Goal: Information Seeking & Learning: Learn about a topic

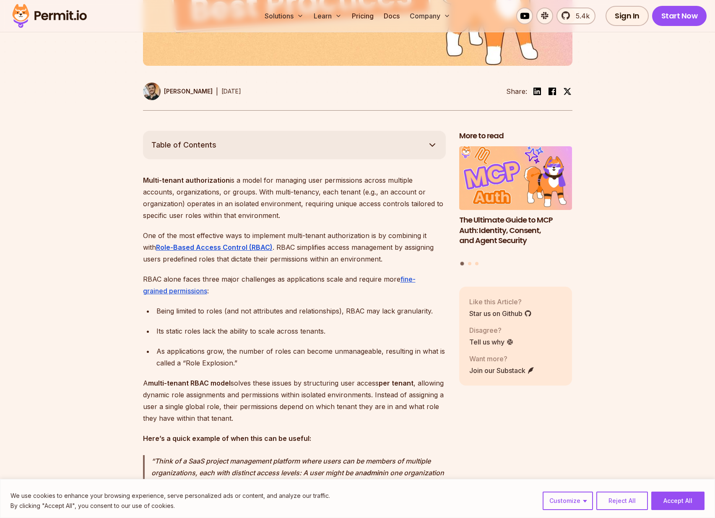
scroll to position [399, 0]
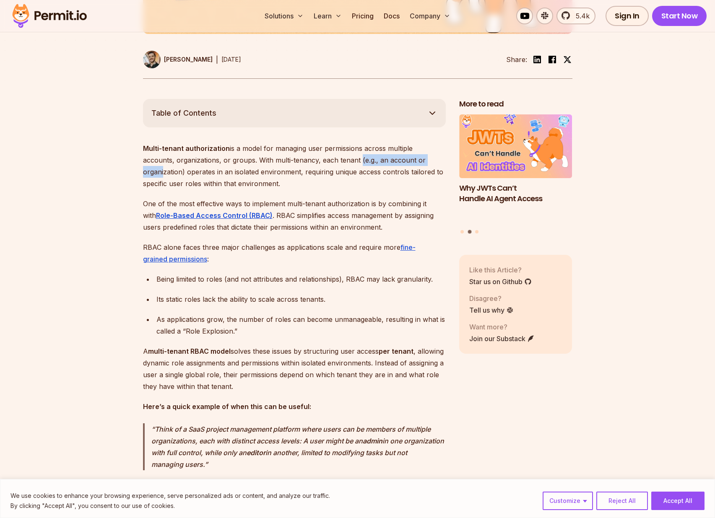
drag, startPoint x: 324, startPoint y: 168, endPoint x: 359, endPoint y: 168, distance: 35.2
click at [404, 166] on p "Multi-tenant authorization is a model for managing user permissions across mult…" at bounding box center [294, 165] width 303 height 47
drag, startPoint x: 140, startPoint y: 177, endPoint x: 267, endPoint y: 176, distance: 126.6
drag, startPoint x: 261, startPoint y: 180, endPoint x: 255, endPoint y: 194, distance: 14.6
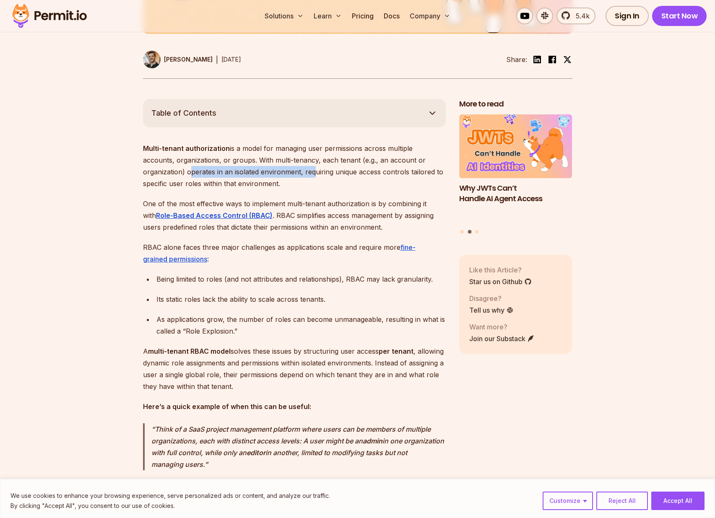
click at [255, 189] on p "Multi-tenant authorization is a model for managing user permissions across mult…" at bounding box center [294, 165] width 303 height 47
drag, startPoint x: 263, startPoint y: 192, endPoint x: 258, endPoint y: 185, distance: 8.4
click at [259, 182] on p "Multi-tenant authorization is a model for managing user permissions across mult…" at bounding box center [294, 165] width 303 height 47
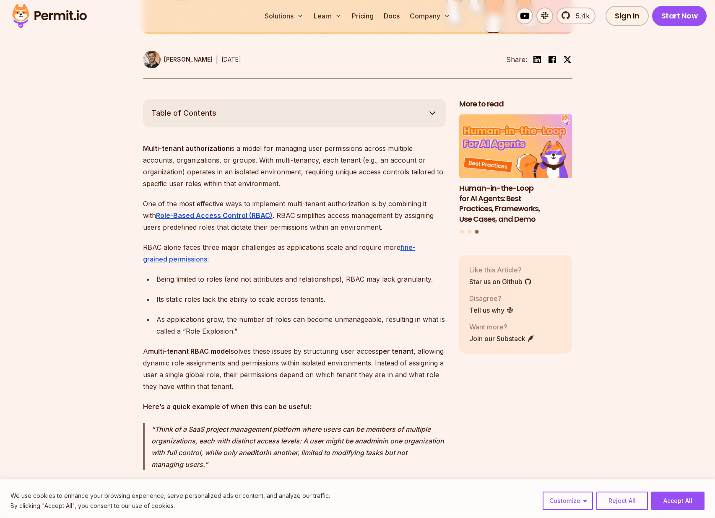
click at [253, 189] on p "Multi-tenant authorization is a model for managing user permissions across mult…" at bounding box center [294, 165] width 303 height 47
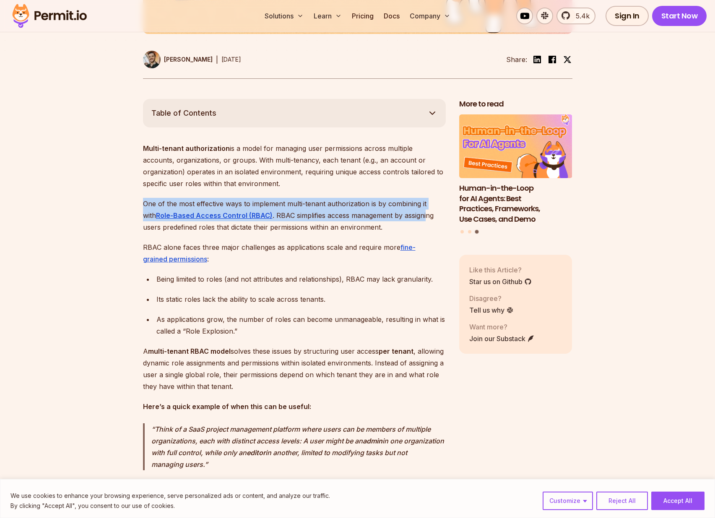
drag, startPoint x: 140, startPoint y: 210, endPoint x: 411, endPoint y: 231, distance: 272.0
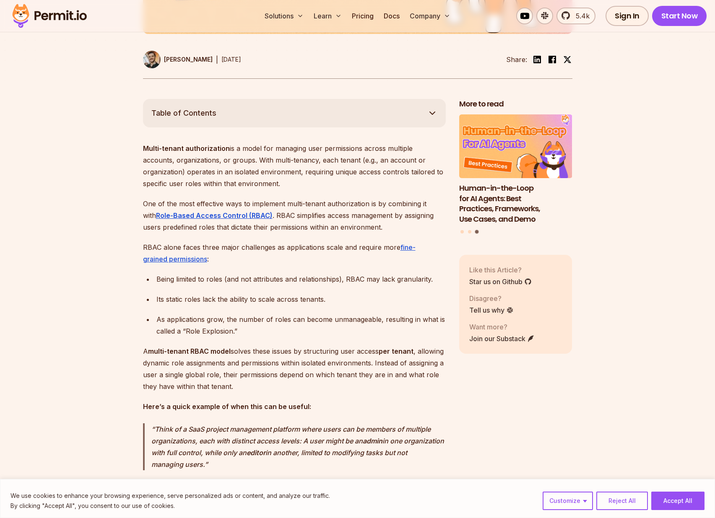
click at [410, 233] on p "One of the most effective ways to implement multi-tenant authorization is by co…" at bounding box center [294, 215] width 303 height 35
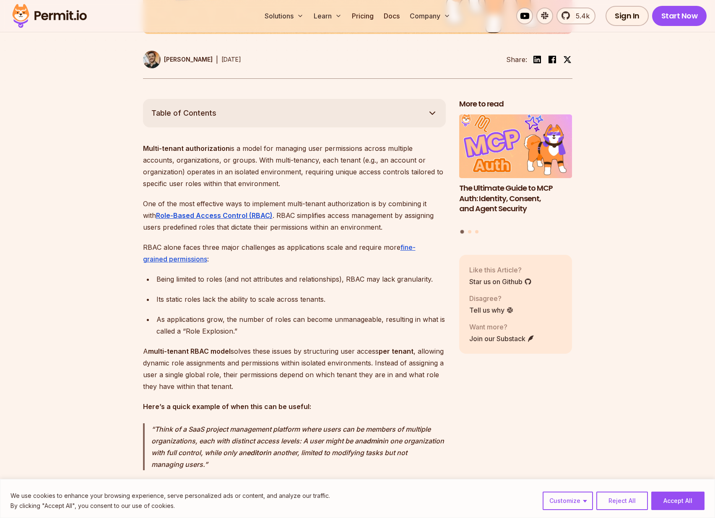
click at [326, 158] on p "Multi-tenant authorization is a model for managing user permissions across mult…" at bounding box center [294, 165] width 303 height 47
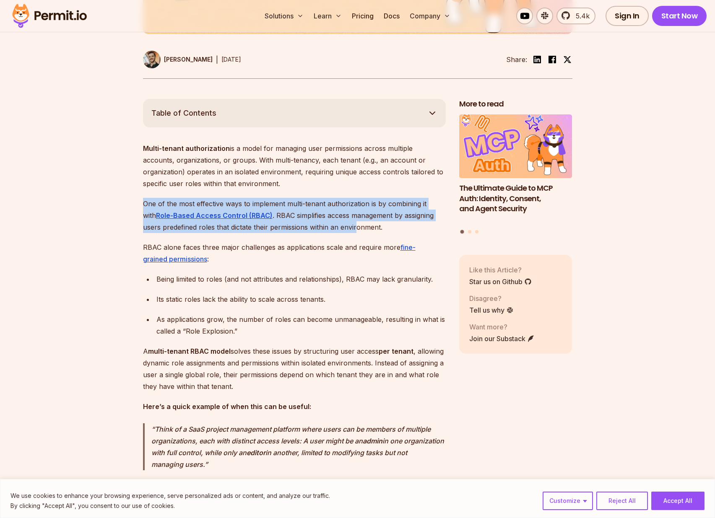
drag, startPoint x: 140, startPoint y: 207, endPoint x: 337, endPoint y: 233, distance: 199.0
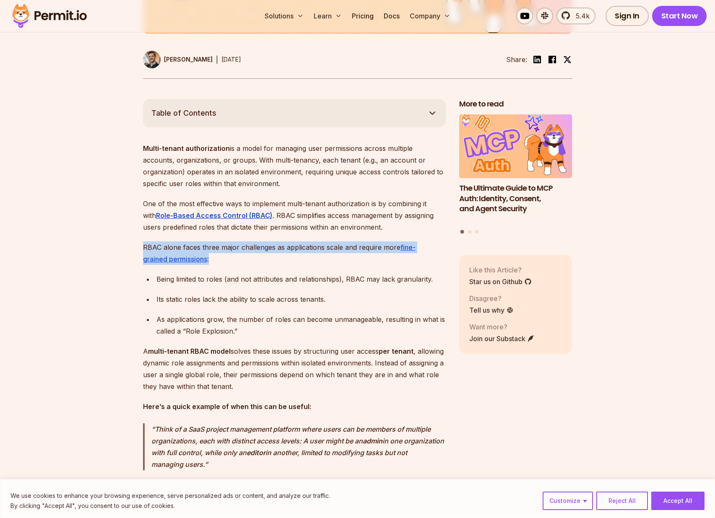
drag, startPoint x: 129, startPoint y: 253, endPoint x: 320, endPoint y: 267, distance: 191.7
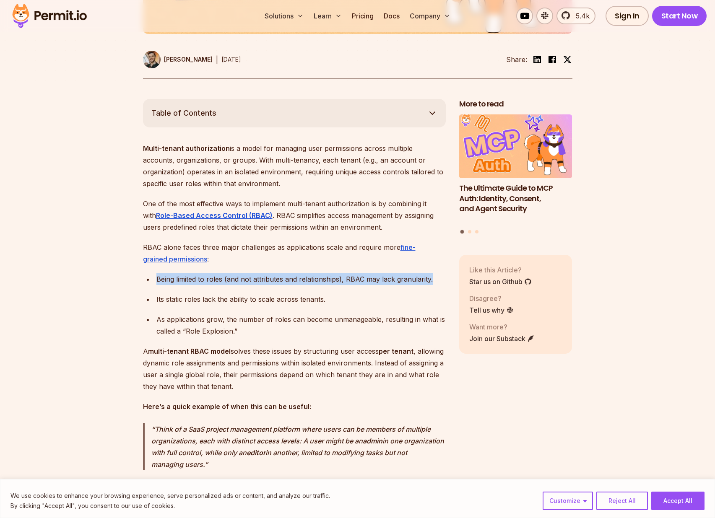
drag, startPoint x: 136, startPoint y: 287, endPoint x: 431, endPoint y: 288, distance: 295.0
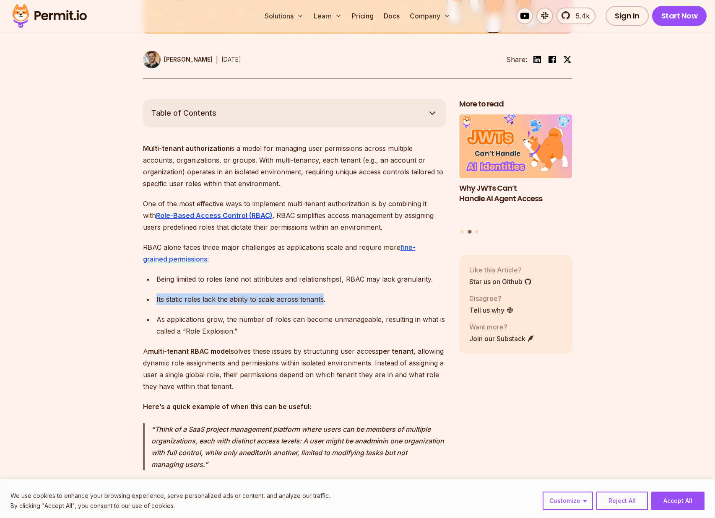
drag, startPoint x: 140, startPoint y: 307, endPoint x: 326, endPoint y: 309, distance: 186.1
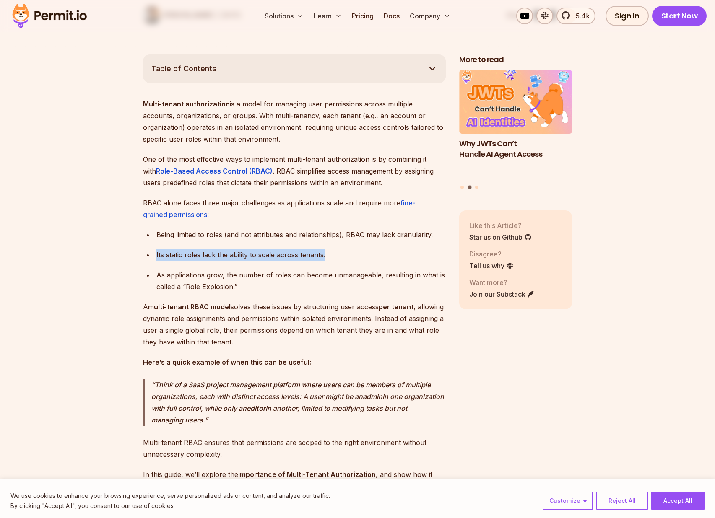
scroll to position [446, 0]
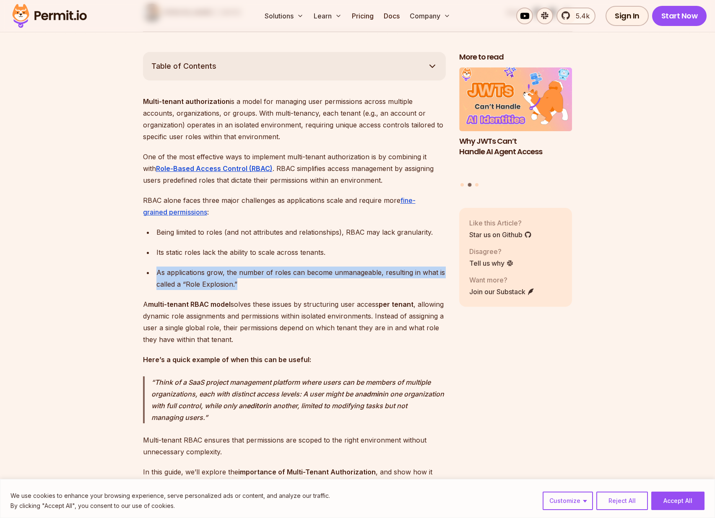
drag, startPoint x: 142, startPoint y: 282, endPoint x: 264, endPoint y: 291, distance: 121.9
click at [284, 290] on div "As applications grow, the number of roles can become unmanageable, resulting in…" at bounding box center [300, 278] width 289 height 23
drag, startPoint x: 288, startPoint y: 291, endPoint x: 158, endPoint y: 278, distance: 130.1
click at [158, 278] on div "As applications grow, the number of roles can become unmanageable, resulting in…" at bounding box center [300, 278] width 289 height 23
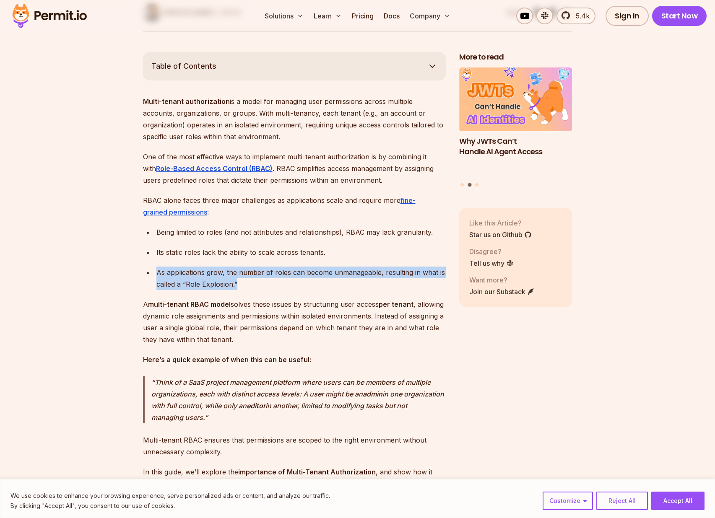
drag, startPoint x: 136, startPoint y: 280, endPoint x: 320, endPoint y: 288, distance: 184.5
click at [320, 288] on div "As applications grow, the number of roles can become unmanageable, resulting in…" at bounding box center [300, 278] width 289 height 23
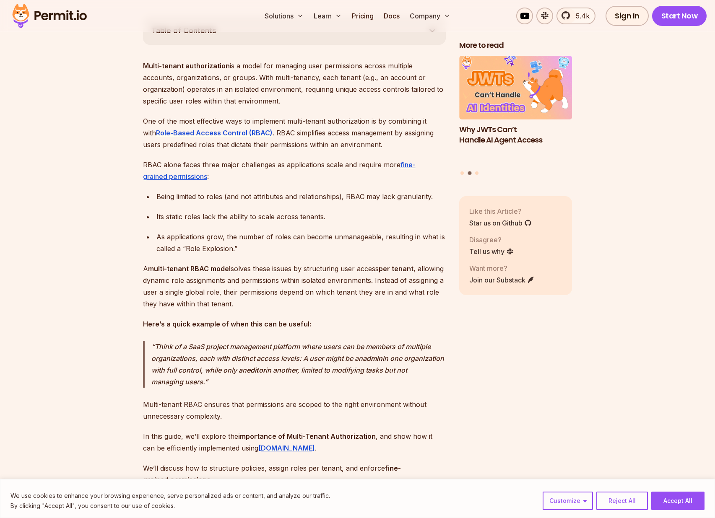
scroll to position [495, 0]
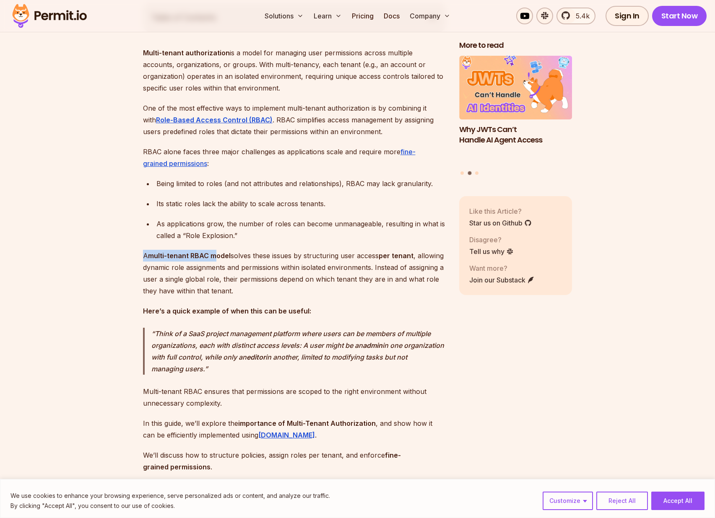
drag, startPoint x: 136, startPoint y: 263, endPoint x: 215, endPoint y: 270, distance: 80.0
drag, startPoint x: 133, startPoint y: 264, endPoint x: 129, endPoint y: 259, distance: 6.6
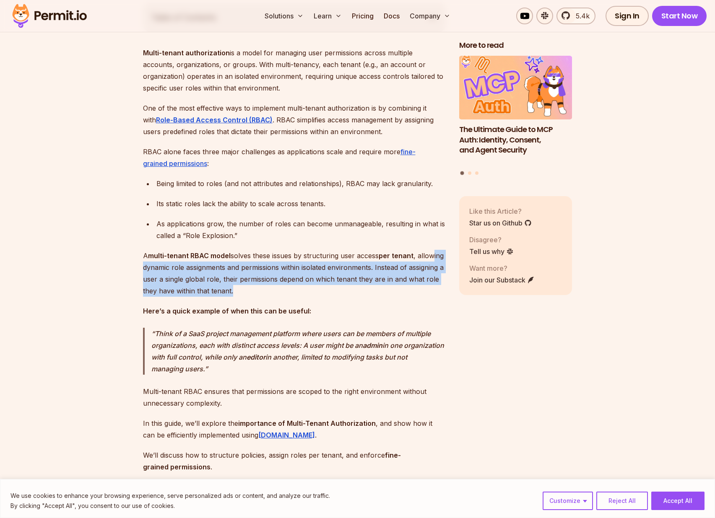
drag, startPoint x: 300, startPoint y: 298, endPoint x: 152, endPoint y: 277, distance: 149.1
click at [155, 275] on p "A multi-tenant RBAC model solves these issues by structuring user access per te…" at bounding box center [294, 273] width 303 height 47
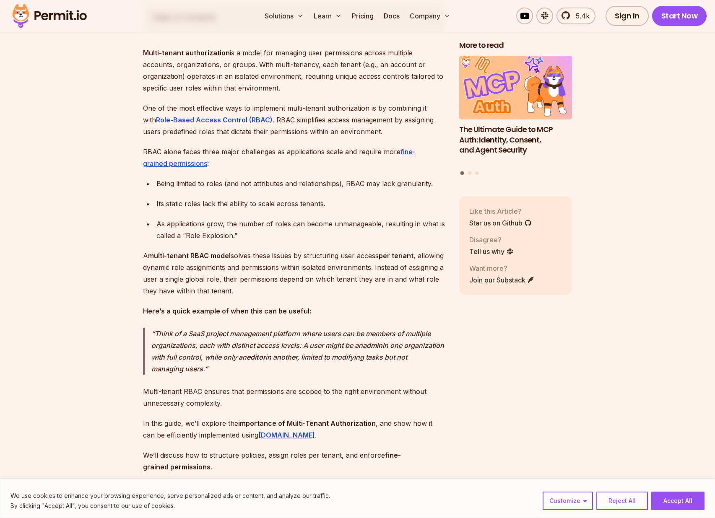
click at [144, 285] on p "A multi-tenant RBAC model solves these issues by structuring user access per te…" at bounding box center [294, 273] width 303 height 47
drag, startPoint x: 149, startPoint y: 288, endPoint x: 259, endPoint y: 292, distance: 109.8
drag, startPoint x: 259, startPoint y: 291, endPoint x: 349, endPoint y: 290, distance: 90.1
click at [348, 290] on p "A multi-tenant RBAC model solves these issues by structuring user access per te…" at bounding box center [294, 273] width 303 height 47
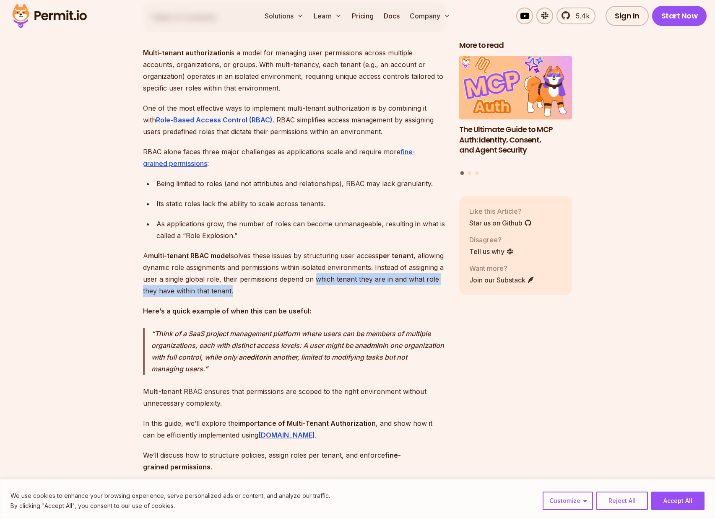
drag, startPoint x: 360, startPoint y: 289, endPoint x: 394, endPoint y: 306, distance: 37.9
click at [397, 297] on p "A multi-tenant RBAC model solves these issues by structuring user access per te…" at bounding box center [294, 273] width 303 height 47
drag, startPoint x: 393, startPoint y: 306, endPoint x: 306, endPoint y: 303, distance: 86.8
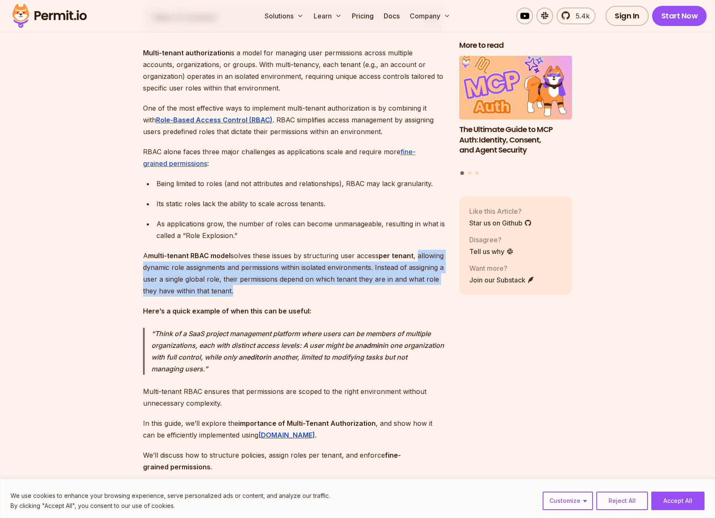
drag, startPoint x: 305, startPoint y: 303, endPoint x: 127, endPoint y: 272, distance: 180.3
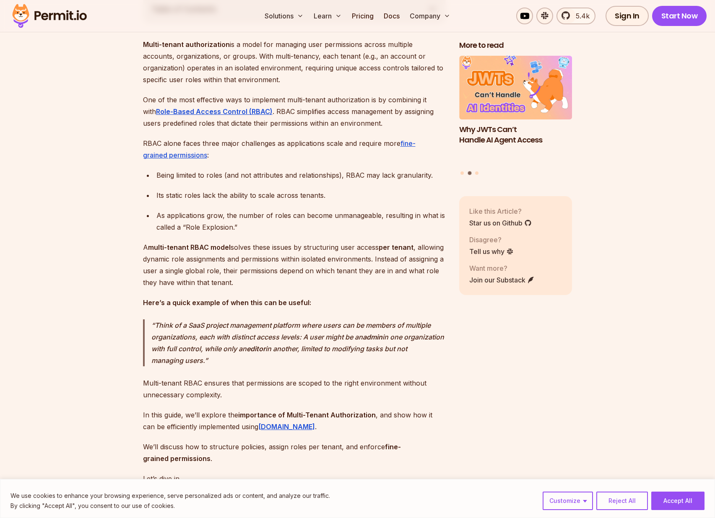
scroll to position [532, 0]
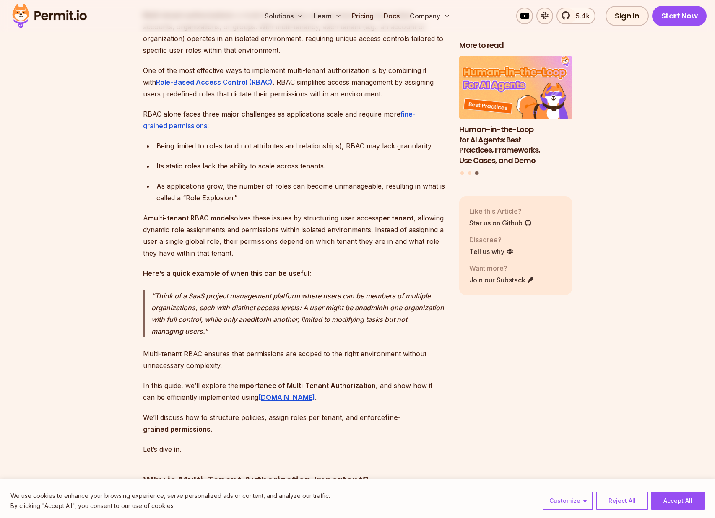
drag, startPoint x: 150, startPoint y: 316, endPoint x: 318, endPoint y: 340, distance: 169.7
click at [318, 337] on blockquote "Think of a SaaS project management platform where users can be members of multi…" at bounding box center [294, 313] width 303 height 47
click at [318, 337] on p "Think of a SaaS project management platform where users can be members of multi…" at bounding box center [298, 313] width 294 height 47
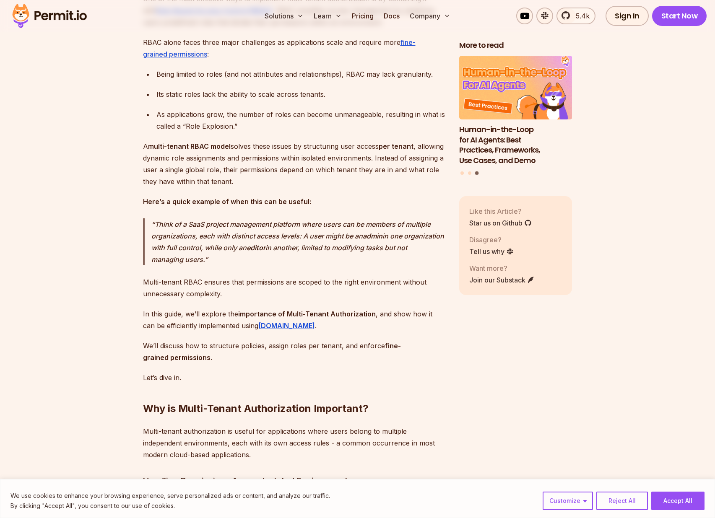
scroll to position [612, 0]
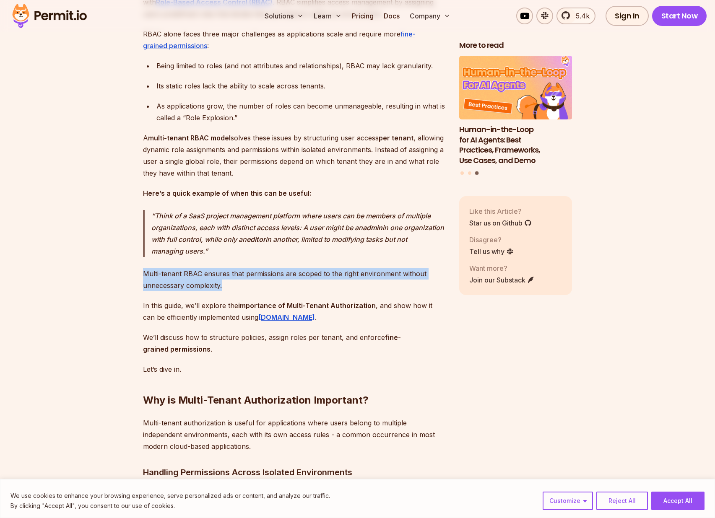
drag, startPoint x: 135, startPoint y: 282, endPoint x: 306, endPoint y: 293, distance: 171.4
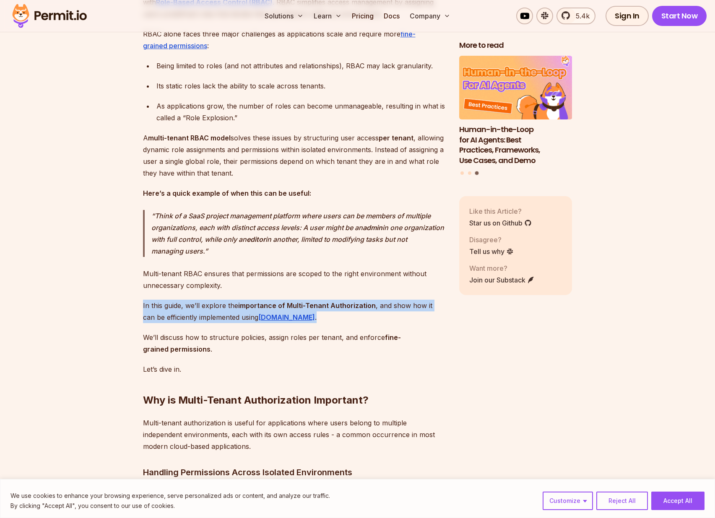
drag, startPoint x: 130, startPoint y: 311, endPoint x: 331, endPoint y: 326, distance: 202.1
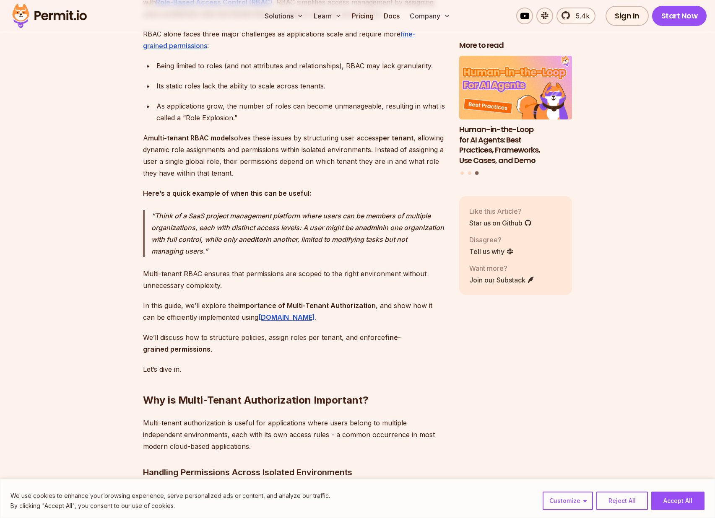
drag, startPoint x: 331, startPoint y: 326, endPoint x: 338, endPoint y: 324, distance: 7.3
click at [333, 323] on p "In this guide, we’ll explore the importance of Multi-Tenant Authorization , and…" at bounding box center [294, 311] width 303 height 23
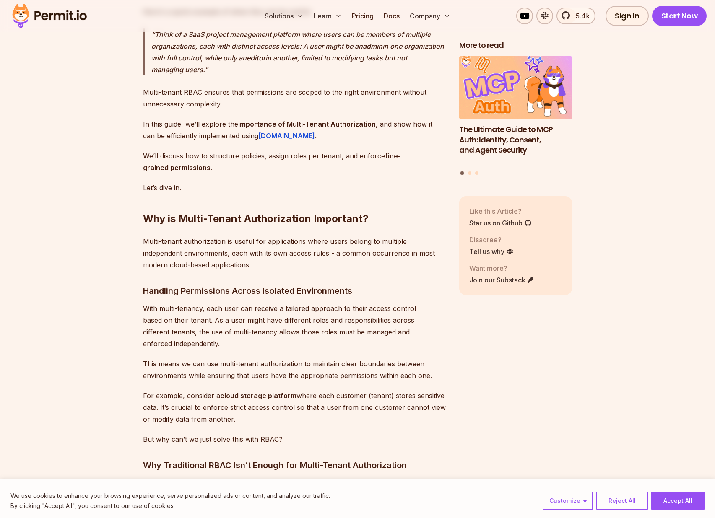
scroll to position [799, 0]
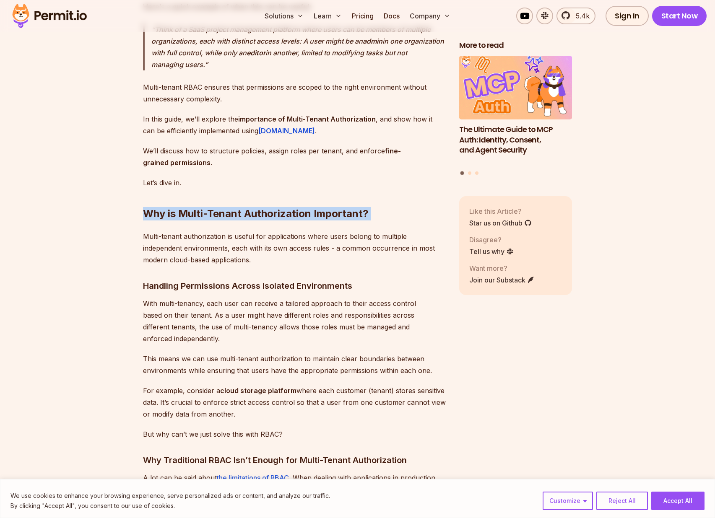
drag, startPoint x: 254, startPoint y: 228, endPoint x: 411, endPoint y: 234, distance: 157.3
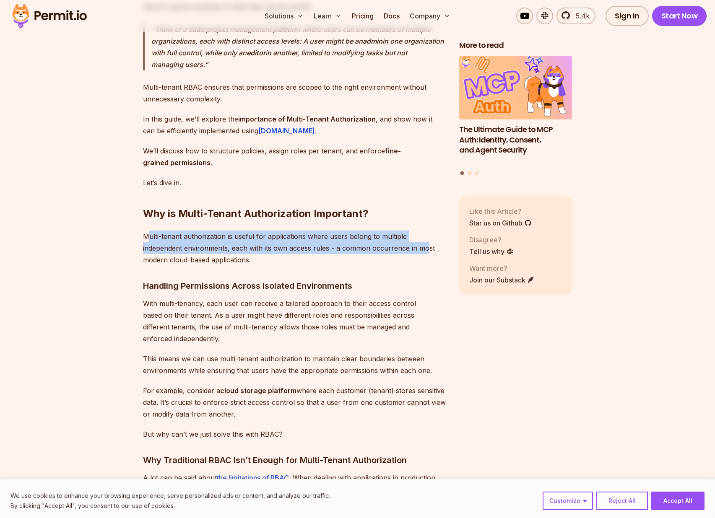
drag, startPoint x: 159, startPoint y: 246, endPoint x: 386, endPoint y: 261, distance: 226.8
click at [386, 261] on p "Multi-tenant authorization is useful for applications where users belong to mul…" at bounding box center [294, 247] width 303 height 35
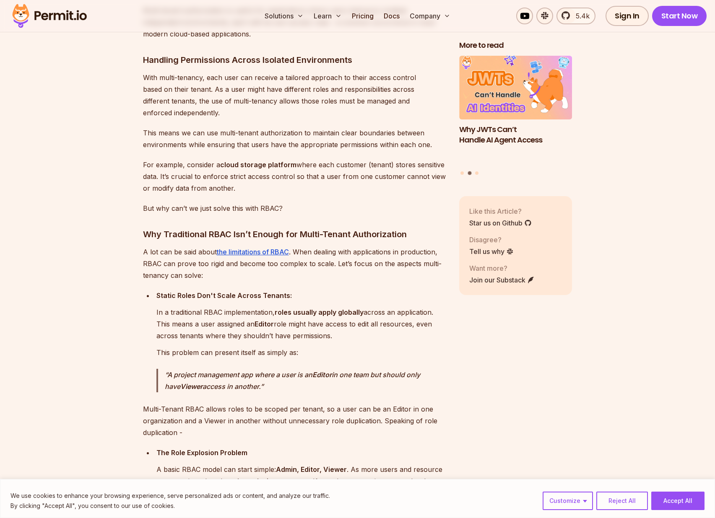
scroll to position [1027, 0]
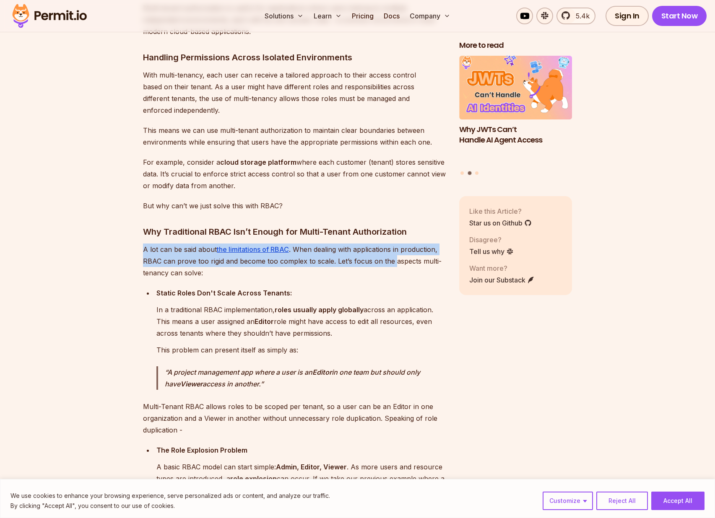
drag, startPoint x: 137, startPoint y: 246, endPoint x: 391, endPoint y: 266, distance: 253.9
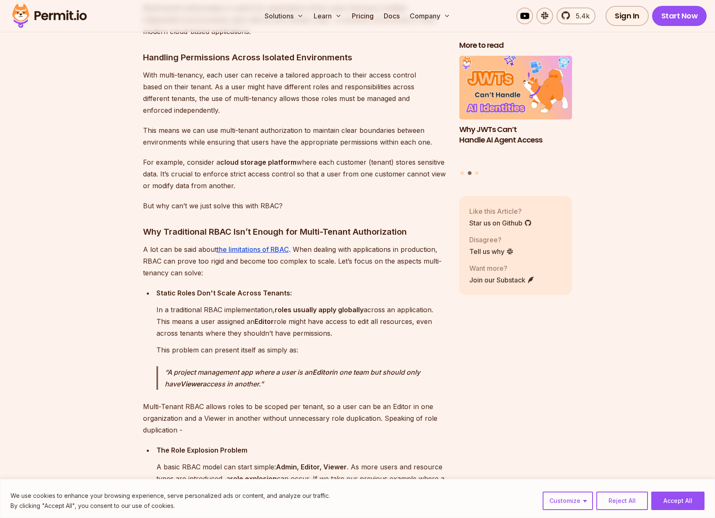
click at [391, 266] on p "A lot can be said about the limitations of RBAC . When dealing with application…" at bounding box center [294, 260] width 303 height 35
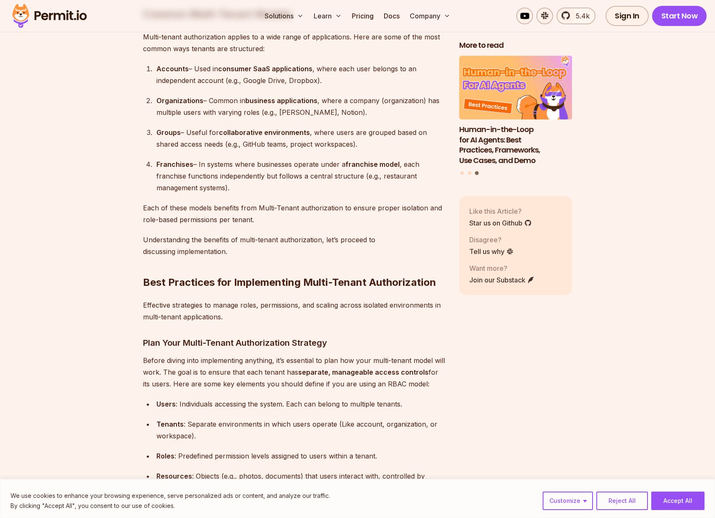
scroll to position [1870, 0]
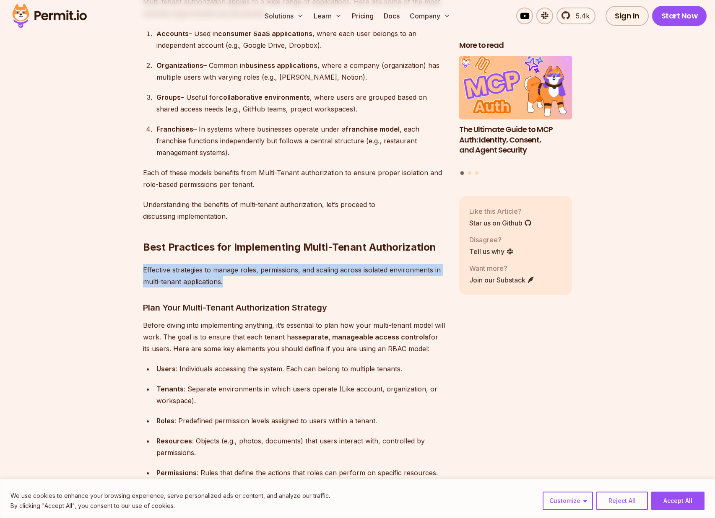
drag, startPoint x: 130, startPoint y: 264, endPoint x: 408, endPoint y: 276, distance: 278.5
click at [408, 276] on p "Effective strategies to manage roles, permissions, and scaling across isolated …" at bounding box center [294, 275] width 303 height 23
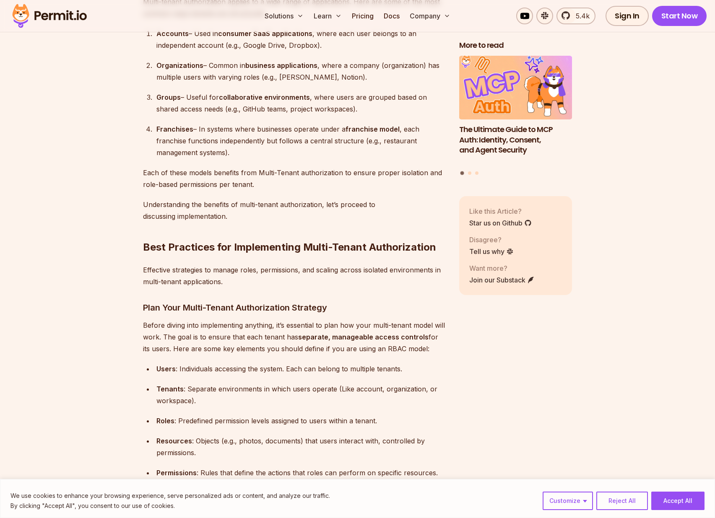
scroll to position [2071, 0]
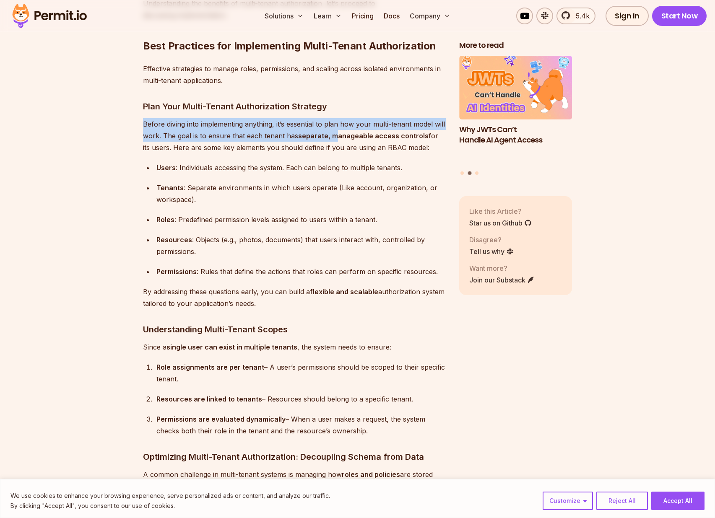
drag, startPoint x: 142, startPoint y: 119, endPoint x: 334, endPoint y: 132, distance: 192.4
click at [330, 135] on strong "separate, manageable access controls" at bounding box center [363, 136] width 130 height 8
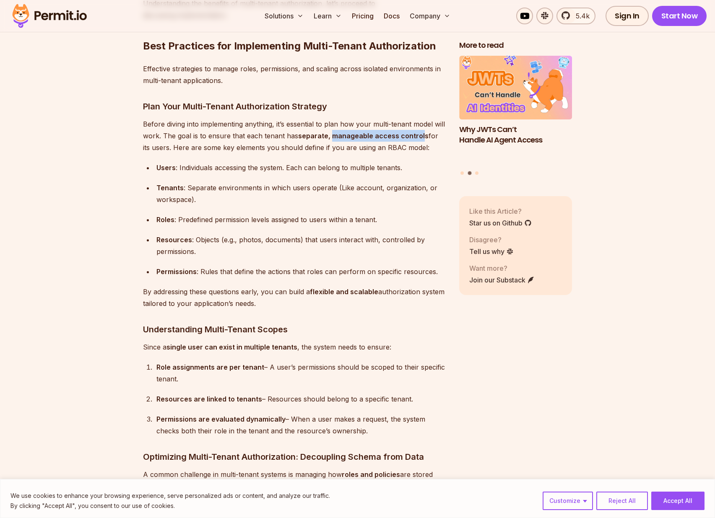
drag, startPoint x: 331, startPoint y: 133, endPoint x: 419, endPoint y: 129, distance: 87.7
click at [419, 132] on strong "separate, manageable access controls" at bounding box center [363, 136] width 130 height 8
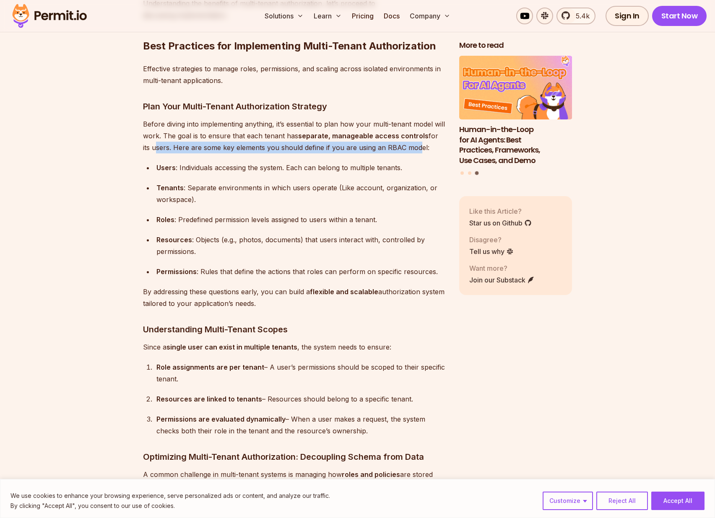
drag, startPoint x: 145, startPoint y: 143, endPoint x: 411, endPoint y: 142, distance: 266.1
drag, startPoint x: 418, startPoint y: 142, endPoint x: 76, endPoint y: 121, distance: 342.6
drag, startPoint x: 76, startPoint y: 121, endPoint x: 101, endPoint y: 134, distance: 27.6
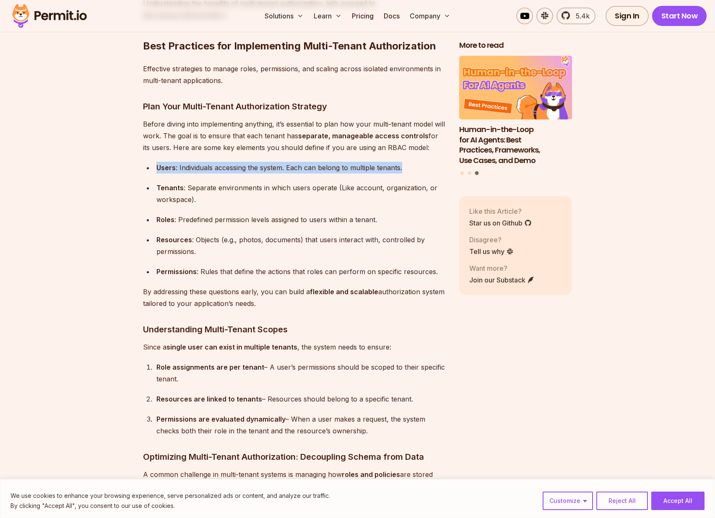
drag, startPoint x: 133, startPoint y: 153, endPoint x: 404, endPoint y: 162, distance: 271.3
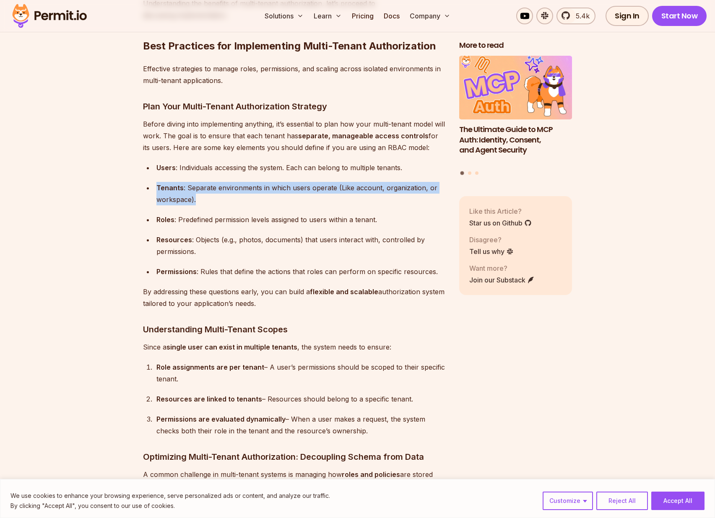
drag, startPoint x: 137, startPoint y: 185, endPoint x: 419, endPoint y: 192, distance: 282.5
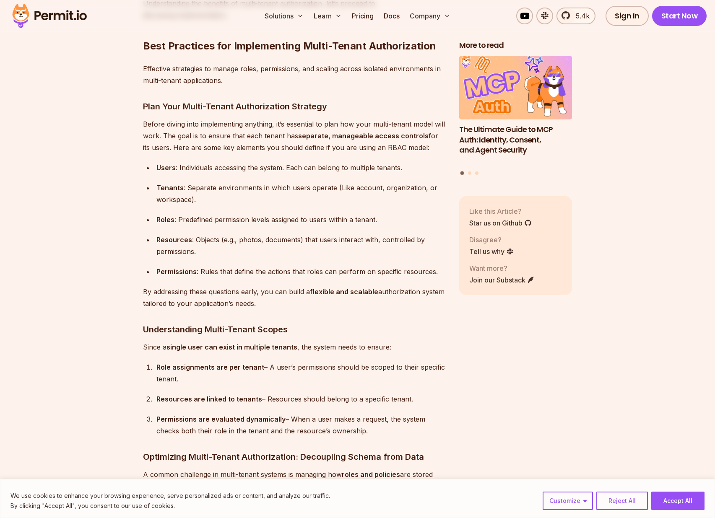
click at [417, 196] on div "Tenants : Separate environments in which users operate (Like account, organizat…" at bounding box center [300, 193] width 289 height 23
drag, startPoint x: 126, startPoint y: 215, endPoint x: 372, endPoint y: 218, distance: 246.0
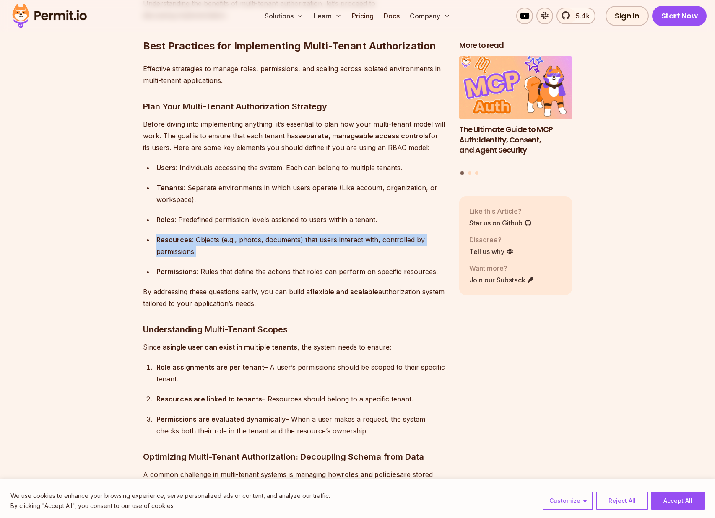
drag, startPoint x: 155, startPoint y: 238, endPoint x: 292, endPoint y: 245, distance: 136.8
click at [292, 245] on li "Resources : Objects (e.g., photos, documents) that users interact with, control…" at bounding box center [300, 245] width 292 height 23
click at [292, 245] on div "Resources : Objects (e.g., photos, documents) that users interact with, control…" at bounding box center [300, 245] width 289 height 23
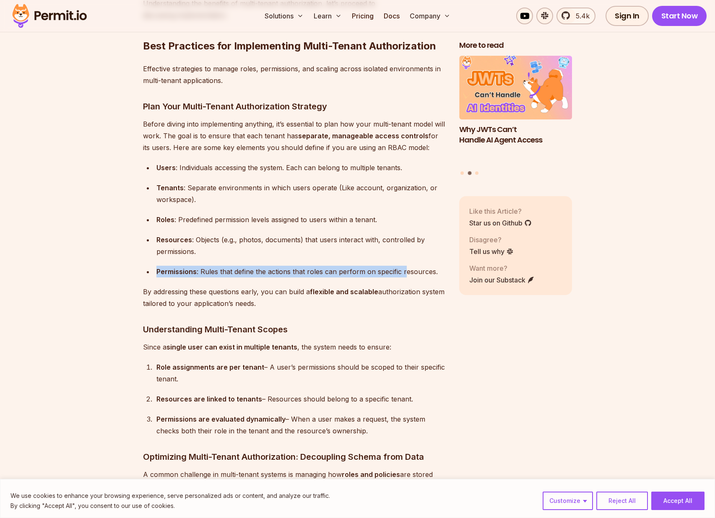
drag, startPoint x: 165, startPoint y: 264, endPoint x: 402, endPoint y: 267, distance: 236.8
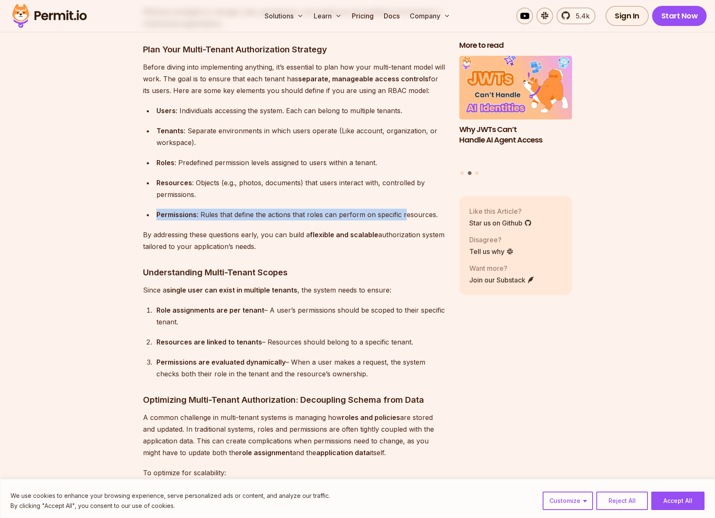
scroll to position [2128, 0]
drag, startPoint x: 132, startPoint y: 229, endPoint x: 299, endPoint y: 243, distance: 167.4
drag, startPoint x: 299, startPoint y: 243, endPoint x: 309, endPoint y: 243, distance: 10.1
click at [299, 243] on p "By addressing these questions early, you can build a flexible and scalable auth…" at bounding box center [294, 239] width 303 height 23
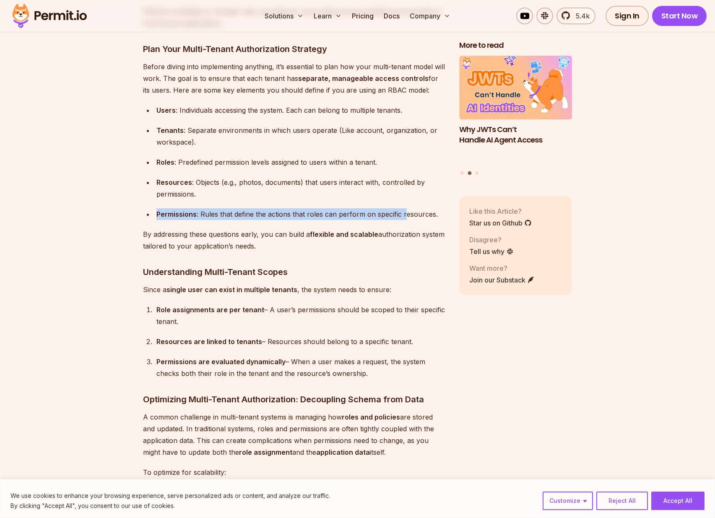
drag, startPoint x: 313, startPoint y: 242, endPoint x: 104, endPoint y: 232, distance: 209.4
drag, startPoint x: 127, startPoint y: 229, endPoint x: 278, endPoint y: 241, distance: 151.3
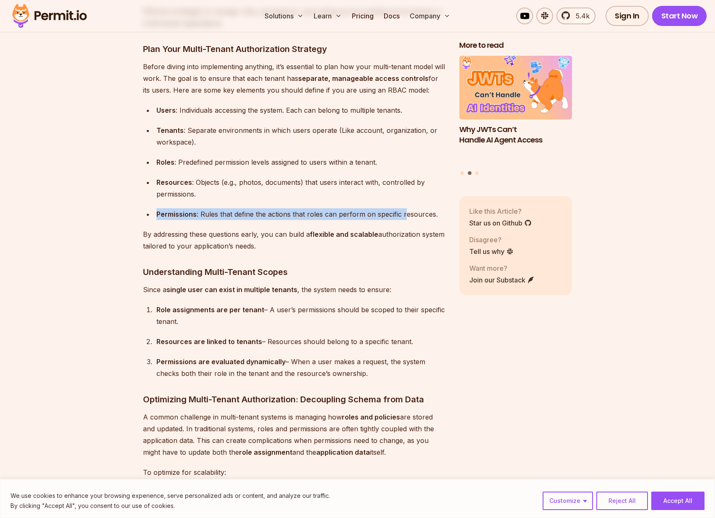
click at [278, 241] on p "By addressing these questions early, you can build a flexible and scalable auth…" at bounding box center [294, 239] width 303 height 23
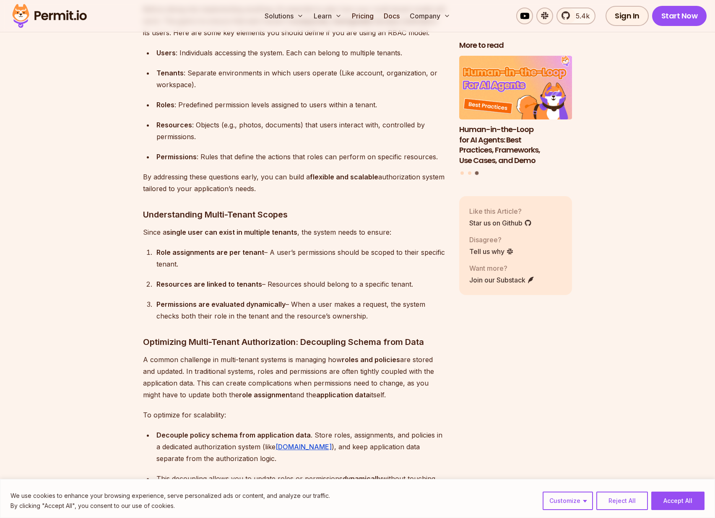
scroll to position [2203, 0]
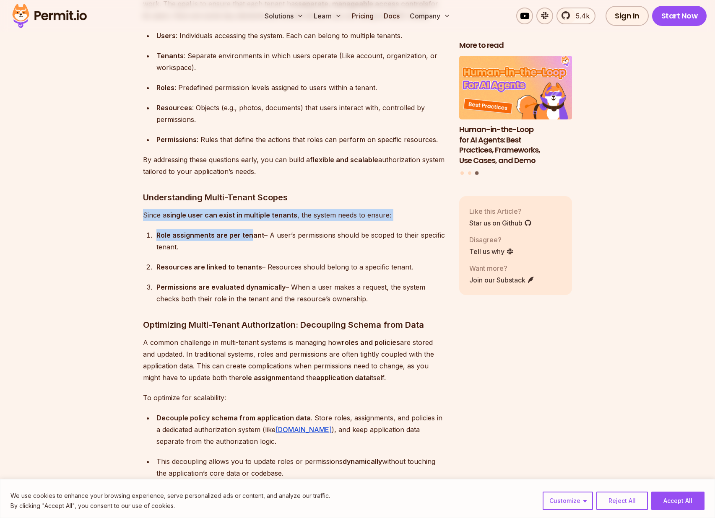
drag, startPoint x: 145, startPoint y: 213, endPoint x: 235, endPoint y: 226, distance: 90.7
drag, startPoint x: 134, startPoint y: 228, endPoint x: 257, endPoint y: 227, distance: 122.8
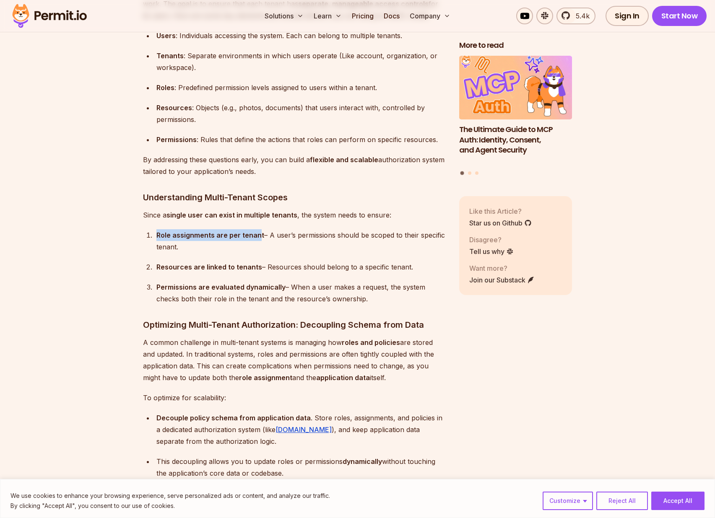
drag, startPoint x: 268, startPoint y: 232, endPoint x: 386, endPoint y: 243, distance: 118.6
click at [386, 243] on div "Role assignments are per tenant – A user’s permissions should be scoped to thei…" at bounding box center [300, 240] width 289 height 23
drag, startPoint x: 298, startPoint y: 241, endPoint x: 125, endPoint y: 229, distance: 173.5
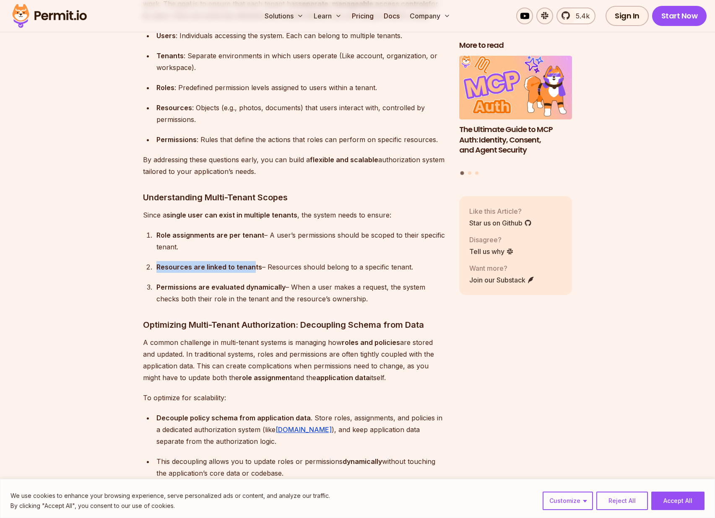
drag, startPoint x: 132, startPoint y: 264, endPoint x: 252, endPoint y: 261, distance: 120.3
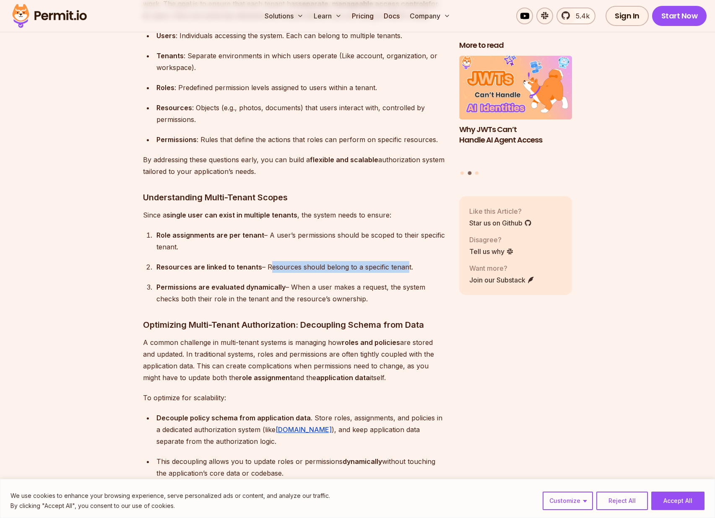
drag, startPoint x: 264, startPoint y: 264, endPoint x: 400, endPoint y: 258, distance: 135.9
click at [400, 261] on div "Resources are linked to tenants – Resources should belong to a specific tenant." at bounding box center [300, 267] width 289 height 12
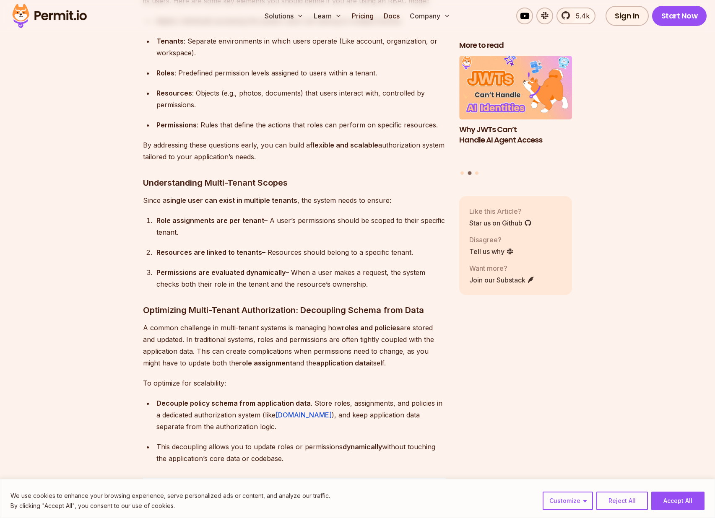
scroll to position [2219, 0]
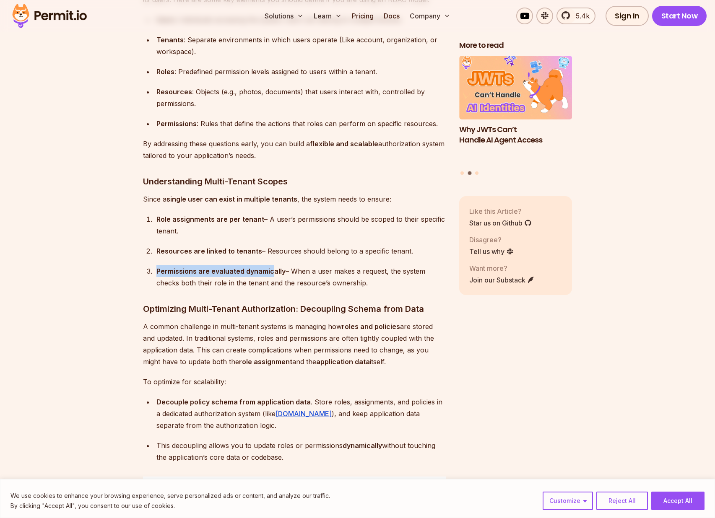
drag, startPoint x: 161, startPoint y: 268, endPoint x: 276, endPoint y: 267, distance: 114.8
click at [270, 267] on li "Permissions are evaluated dynamically – When a user makes a request, the system…" at bounding box center [300, 276] width 292 height 23
drag, startPoint x: 295, startPoint y: 269, endPoint x: 383, endPoint y: 269, distance: 88.0
click at [383, 269] on div "Permissions are evaluated dynamically – When a user makes a request, the system…" at bounding box center [300, 276] width 289 height 23
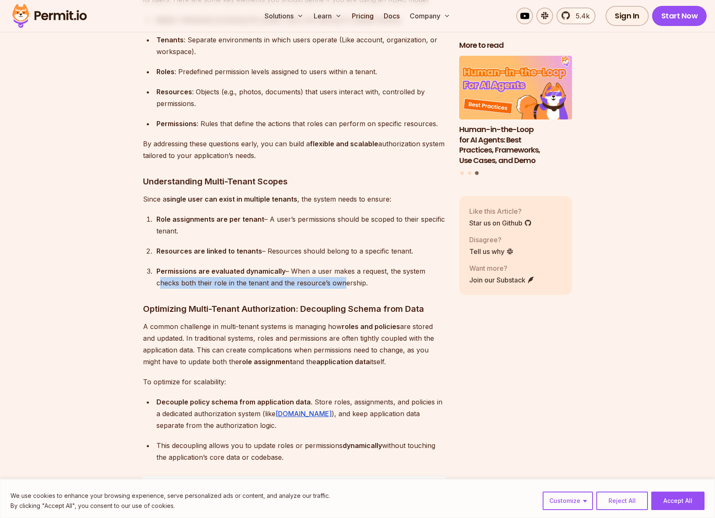
drag, startPoint x: 156, startPoint y: 280, endPoint x: 357, endPoint y: 277, distance: 200.7
click at [342, 278] on div "Permissions are evaluated dynamically – When a user makes a request, the system…" at bounding box center [300, 276] width 289 height 23
click at [372, 277] on div "Permissions are evaluated dynamically – When a user makes a request, the system…" at bounding box center [300, 276] width 289 height 23
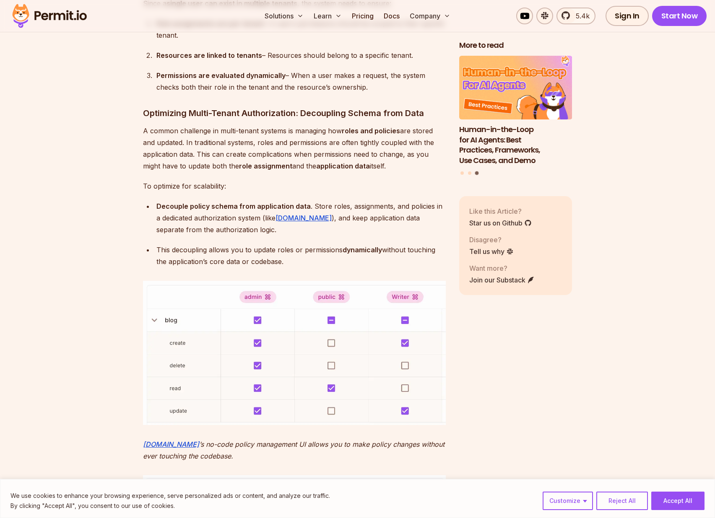
scroll to position [2416, 0]
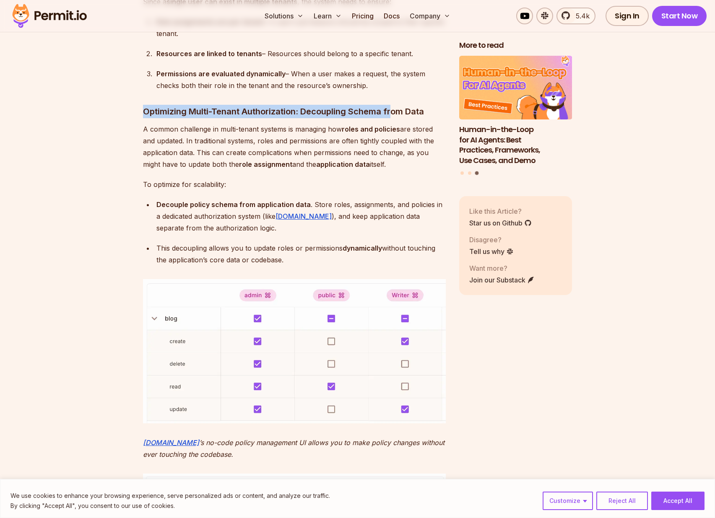
drag, startPoint x: 164, startPoint y: 108, endPoint x: 393, endPoint y: 105, distance: 228.8
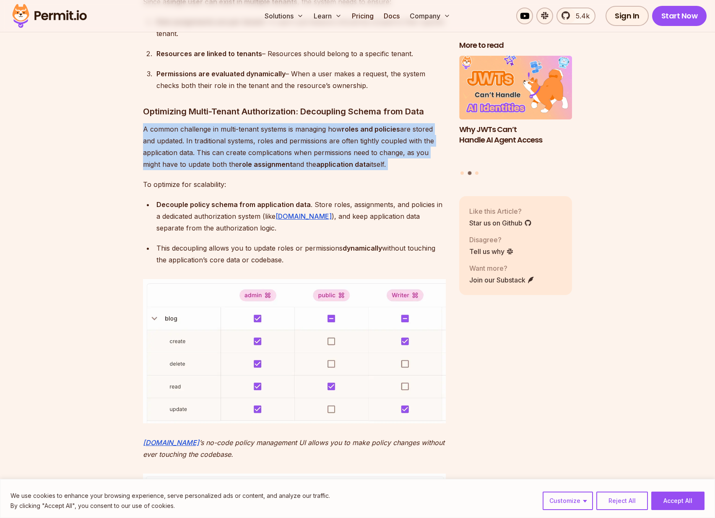
drag, startPoint x: 137, startPoint y: 128, endPoint x: 266, endPoint y: 167, distance: 134.8
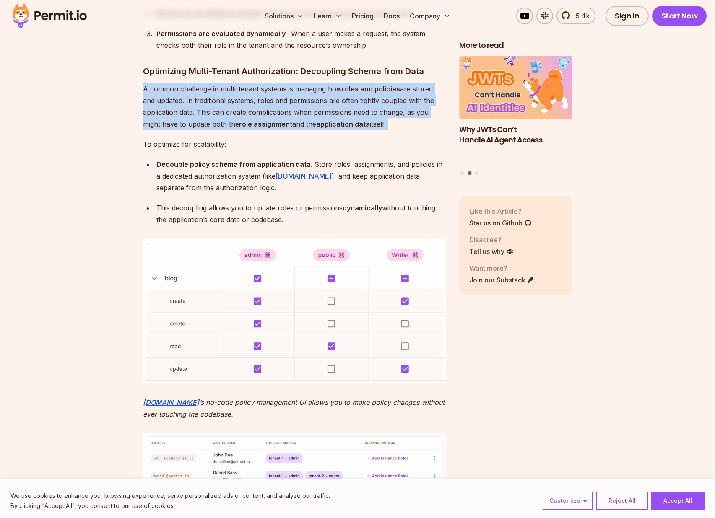
scroll to position [2477, 0]
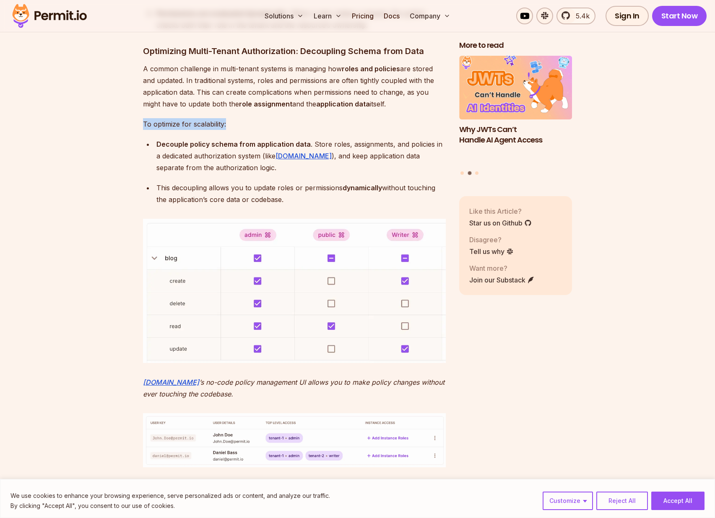
drag, startPoint x: 139, startPoint y: 122, endPoint x: 244, endPoint y: 116, distance: 105.3
drag, startPoint x: 244, startPoint y: 116, endPoint x: 181, endPoint y: 137, distance: 66.7
click at [244, 118] on p "To optimize for scalability:" at bounding box center [294, 124] width 303 height 12
drag, startPoint x: 157, startPoint y: 142, endPoint x: 303, endPoint y: 141, distance: 145.8
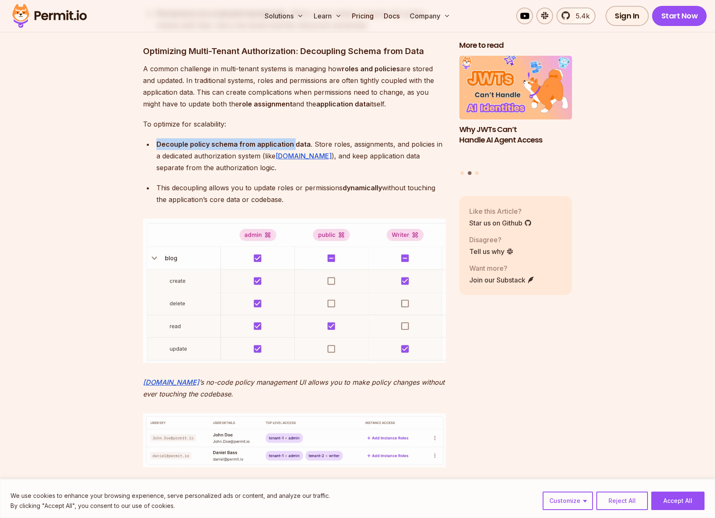
click at [295, 141] on strong "Decouple policy schema from application data" at bounding box center [233, 144] width 154 height 8
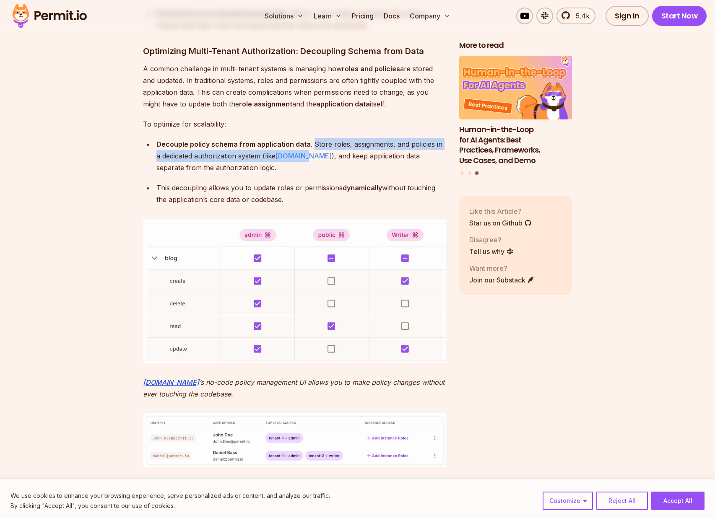
drag, startPoint x: 311, startPoint y: 139, endPoint x: 297, endPoint y: 148, distance: 17.6
click at [297, 148] on div "Decouple policy schema from application data . Store roles, assignments, and po…" at bounding box center [300, 155] width 289 height 35
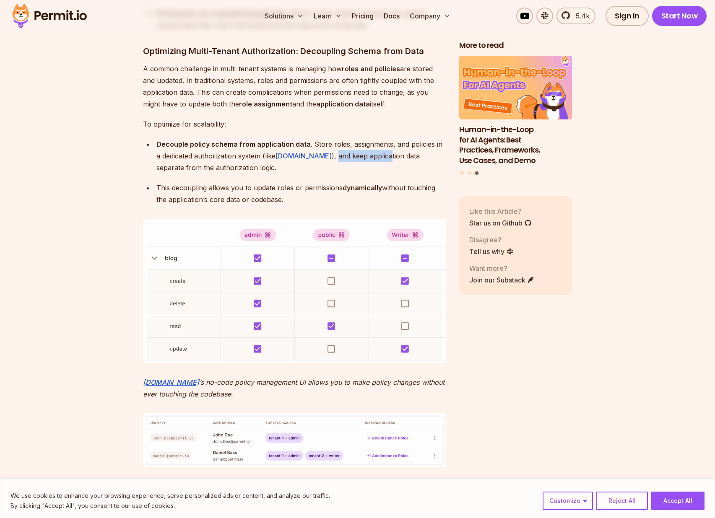
drag, startPoint x: 308, startPoint y: 154, endPoint x: 361, endPoint y: 152, distance: 52.8
click at [361, 152] on div "Decouple policy schema from application data . Store roles, assignments, and po…" at bounding box center [300, 155] width 289 height 35
click at [331, 162] on div "Decouple policy schema from application data . Store roles, assignments, and po…" at bounding box center [300, 155] width 289 height 35
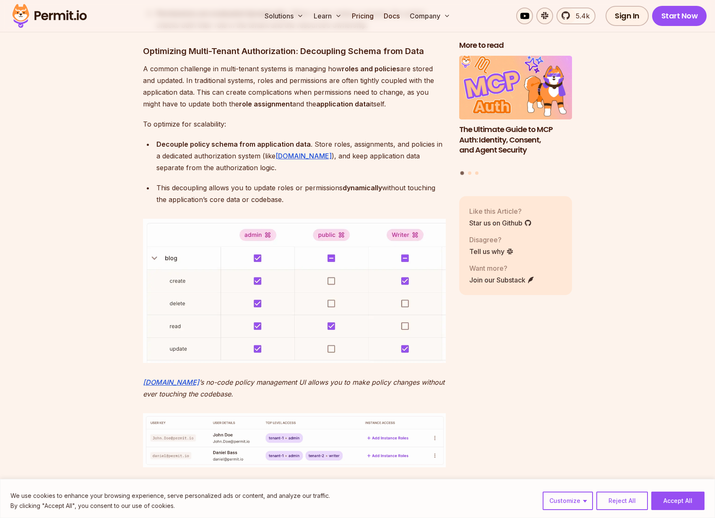
drag, startPoint x: 170, startPoint y: 182, endPoint x: 319, endPoint y: 195, distance: 149.4
click at [319, 195] on li "This decoupling allows you to update roles or permissions dynamically without t…" at bounding box center [300, 193] width 292 height 23
drag, startPoint x: 319, startPoint y: 195, endPoint x: 328, endPoint y: 197, distance: 9.4
click at [319, 195] on div "This decoupling allows you to update roles or permissions dynamically without t…" at bounding box center [300, 193] width 289 height 23
drag, startPoint x: 302, startPoint y: 196, endPoint x: 144, endPoint y: 188, distance: 158.2
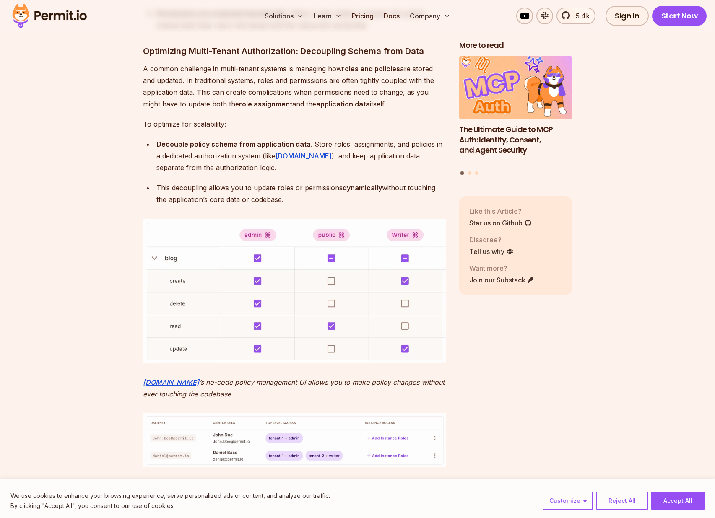
click at [154, 188] on li "This decoupling allows you to update roles or permissions dynamically without t…" at bounding box center [300, 193] width 292 height 23
drag, startPoint x: 147, startPoint y: 186, endPoint x: 377, endPoint y: 201, distance: 231.0
click at [376, 201] on div "This decoupling allows you to update roles or permissions dynamically without t…" at bounding box center [300, 193] width 289 height 23
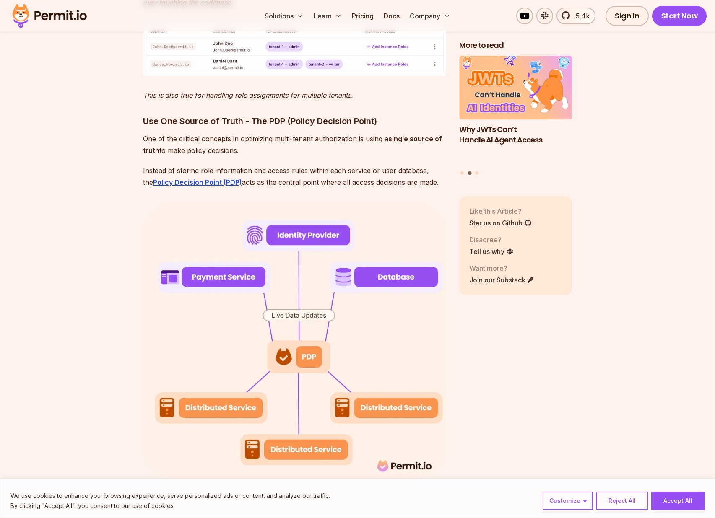
scroll to position [2880, 0]
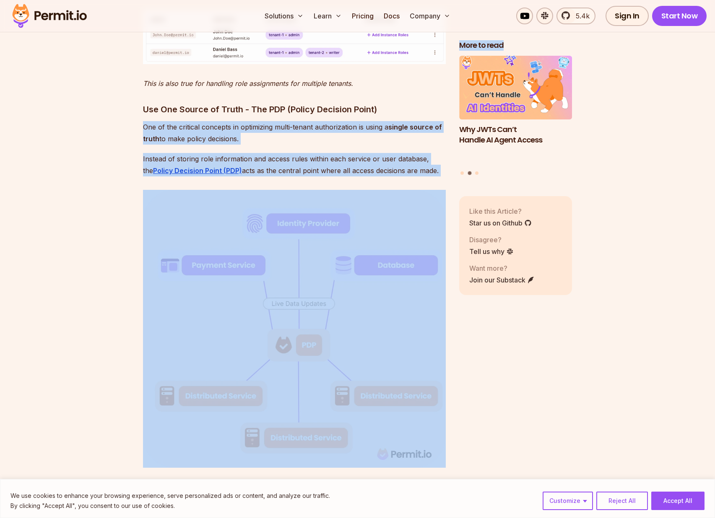
drag, startPoint x: 107, startPoint y: 122, endPoint x: 529, endPoint y: 408, distance: 509.9
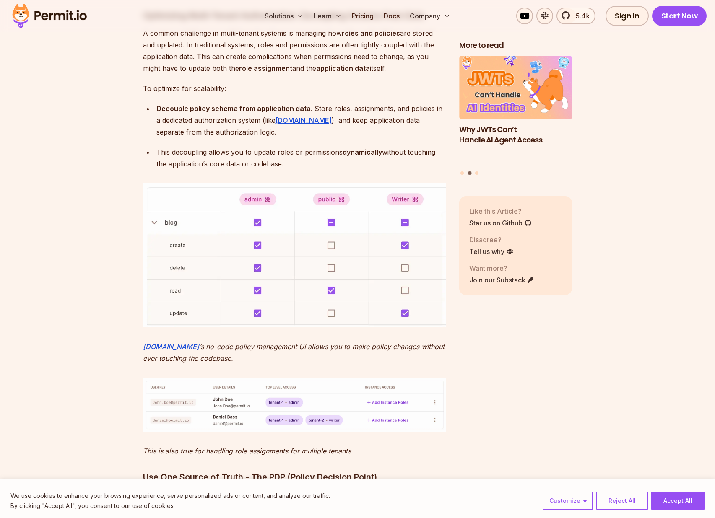
scroll to position [2491, 0]
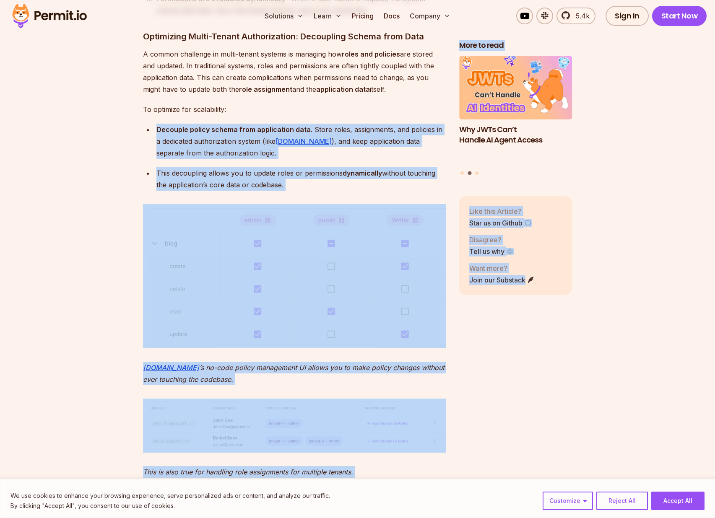
drag, startPoint x: 513, startPoint y: 362, endPoint x: 139, endPoint y: 221, distance: 398.9
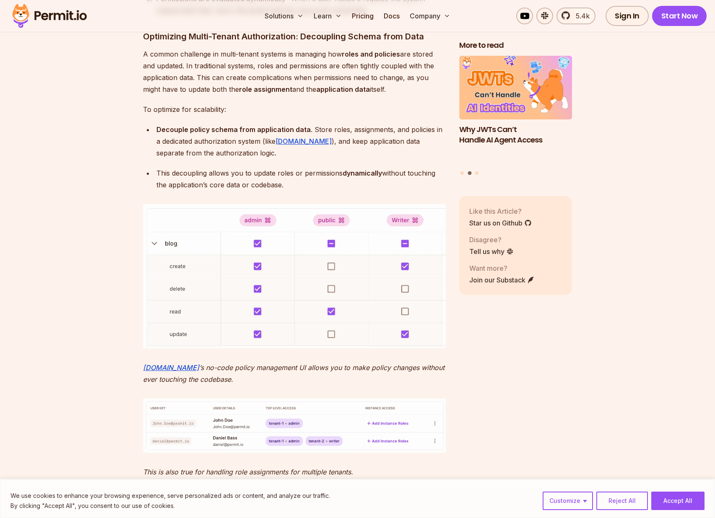
drag, startPoint x: 98, startPoint y: 222, endPoint x: 98, endPoint y: 215, distance: 6.7
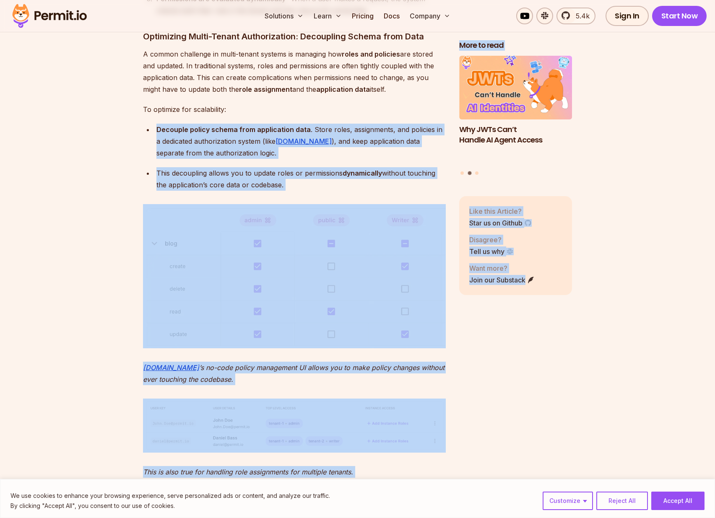
drag, startPoint x: 308, startPoint y: 293, endPoint x: 478, endPoint y: 329, distance: 173.9
click at [485, 330] on div "More to read Why JWTs Can’t Handle AI Agent Access Human-in-the-Loop for AI Age…" at bounding box center [515, 187] width 113 height 295
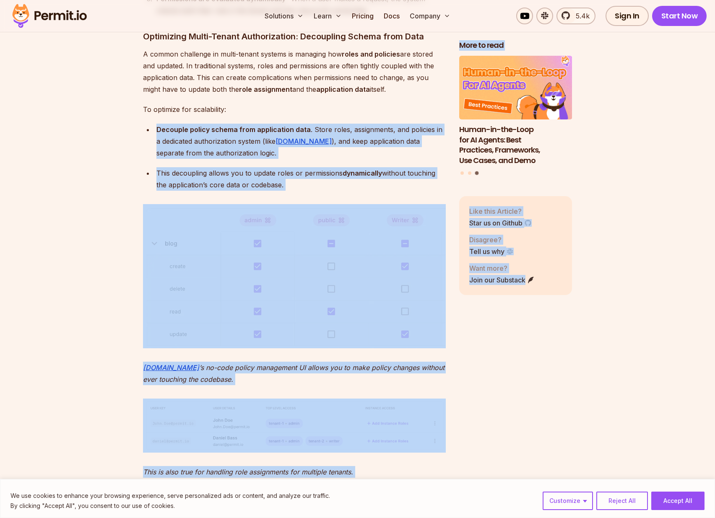
drag, startPoint x: 502, startPoint y: 332, endPoint x: 66, endPoint y: 220, distance: 450.7
drag, startPoint x: 79, startPoint y: 223, endPoint x: 552, endPoint y: 317, distance: 482.4
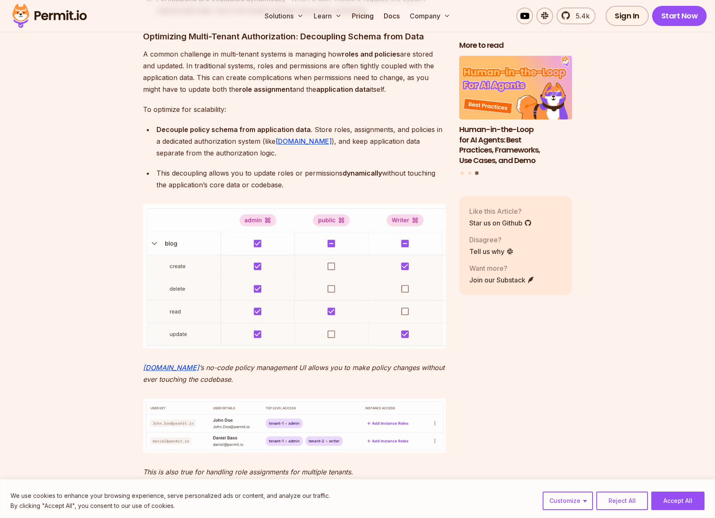
click at [566, 319] on div "More to read Why JWTs Can’t Handle AI Agent Access Human-in-the-Loop for AI Age…" at bounding box center [515, 187] width 113 height 295
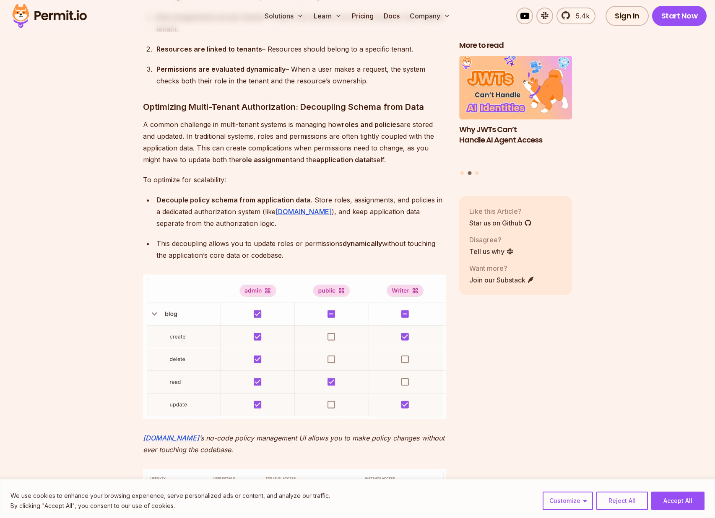
scroll to position [2407, 0]
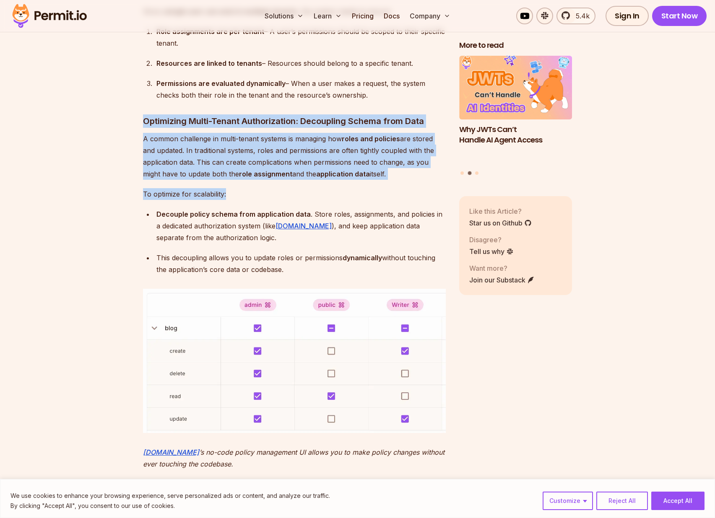
drag, startPoint x: 150, startPoint y: 120, endPoint x: 318, endPoint y: 190, distance: 182.0
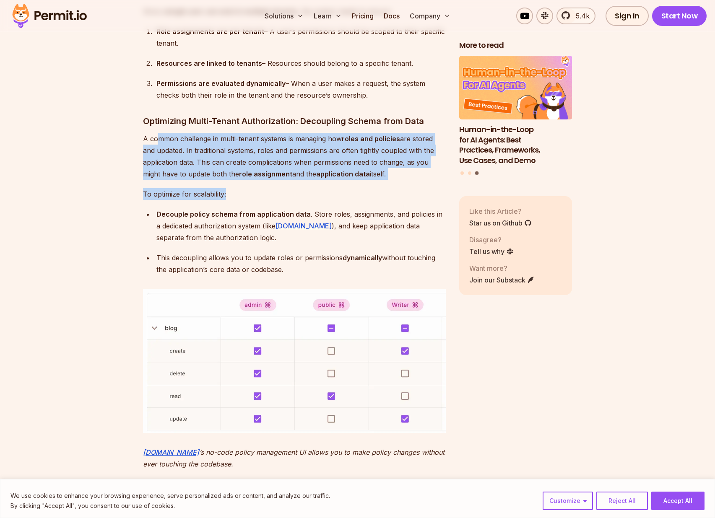
drag, startPoint x: 209, startPoint y: 157, endPoint x: 148, endPoint y: 127, distance: 67.7
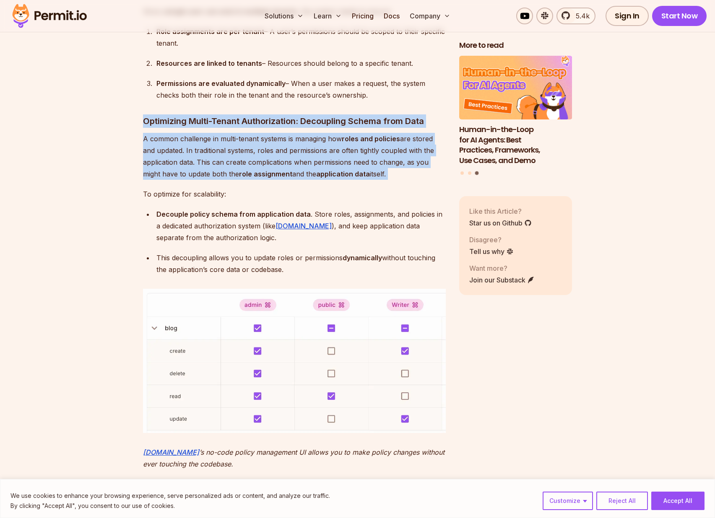
drag, startPoint x: 157, startPoint y: 118, endPoint x: 277, endPoint y: 187, distance: 138.4
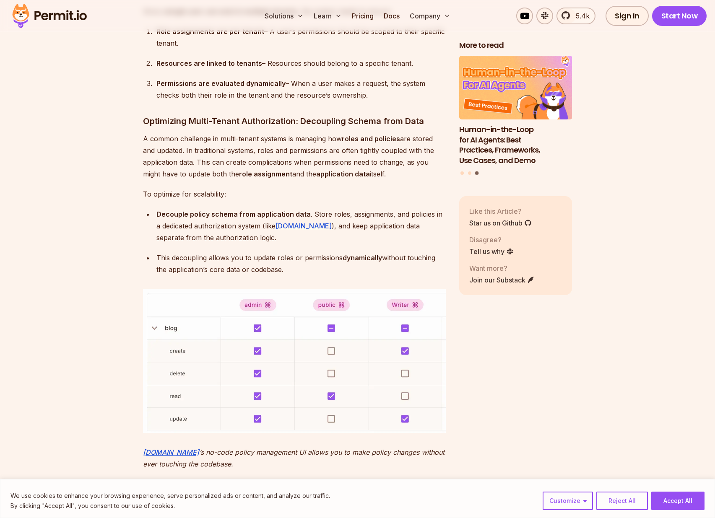
click at [277, 188] on p "To optimize for scalability:" at bounding box center [294, 194] width 303 height 12
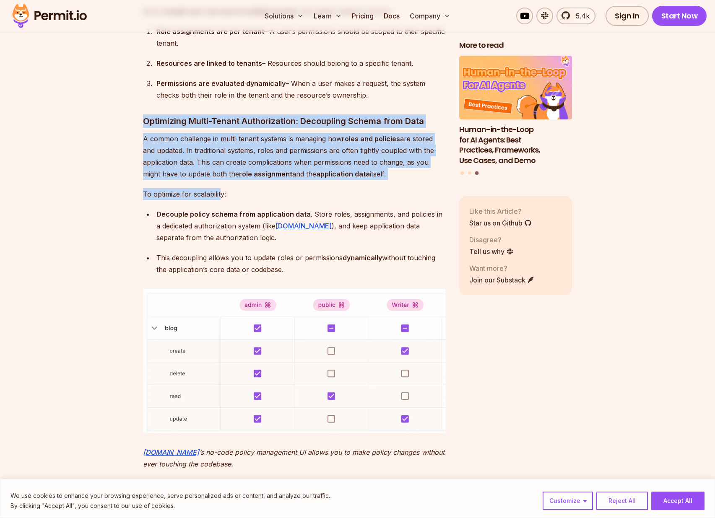
drag, startPoint x: 135, startPoint y: 117, endPoint x: 223, endPoint y: 192, distance: 116.0
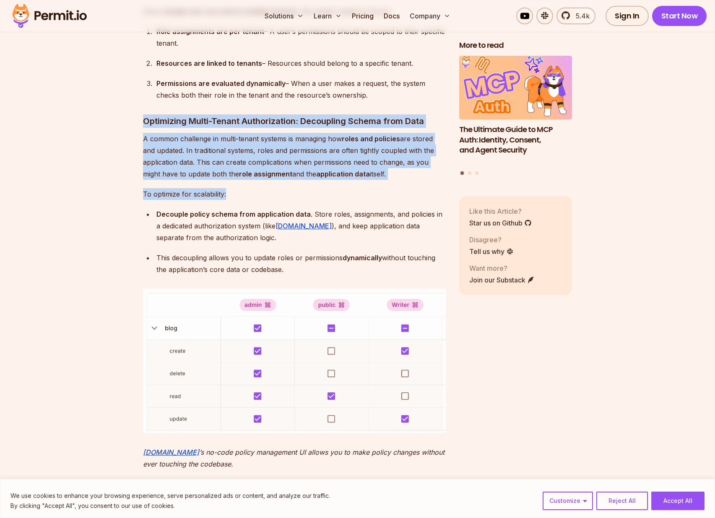
drag, startPoint x: 236, startPoint y: 192, endPoint x: 99, endPoint y: 111, distance: 158.6
drag, startPoint x: 99, startPoint y: 111, endPoint x: 268, endPoint y: 186, distance: 184.4
click at [268, 188] on p "To optimize for scalability:" at bounding box center [294, 194] width 303 height 12
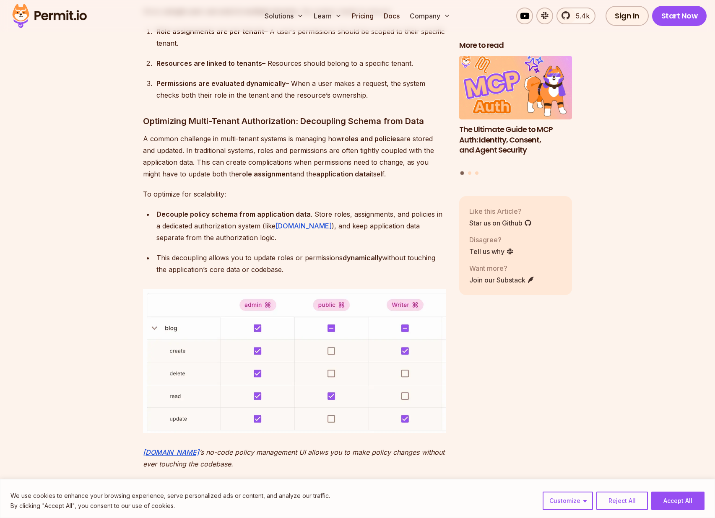
drag, startPoint x: 130, startPoint y: 202, endPoint x: 340, endPoint y: 274, distance: 221.6
click at [340, 269] on div "This decoupling allows you to update roles or permissions dynamically without t…" at bounding box center [300, 263] width 289 height 23
click at [672, 503] on button "Accept All" at bounding box center [677, 501] width 53 height 18
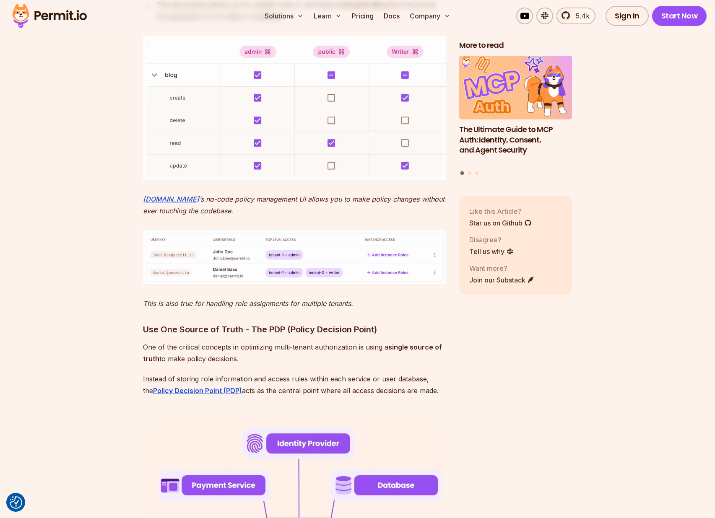
scroll to position [2662, 0]
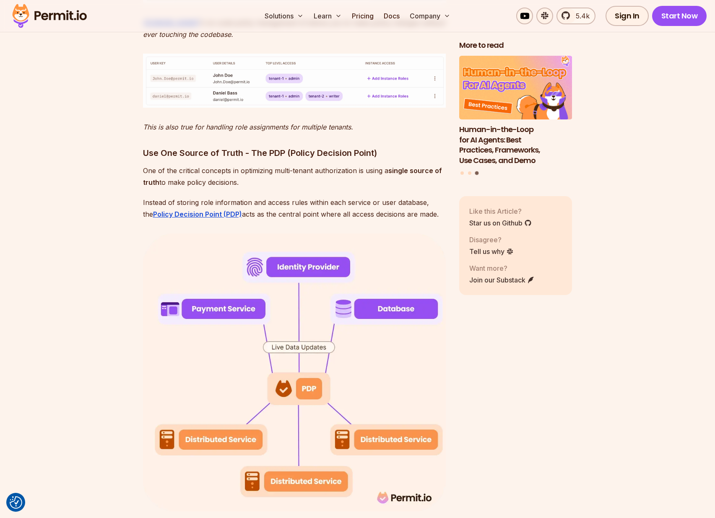
scroll to position [2910, 0]
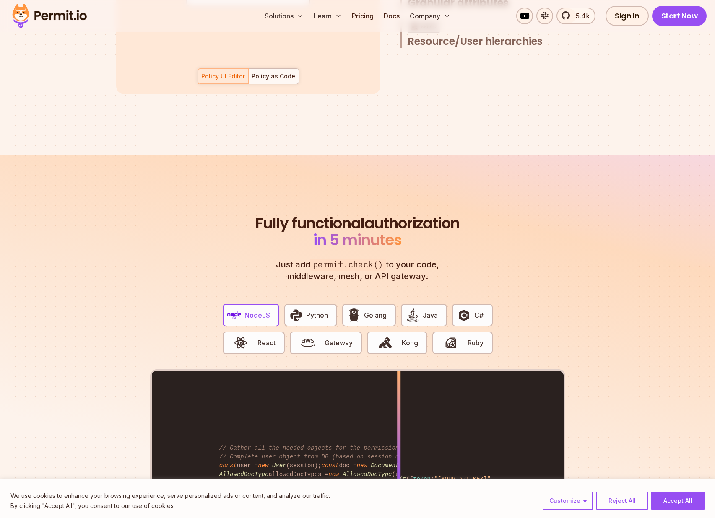
scroll to position [1424, 0]
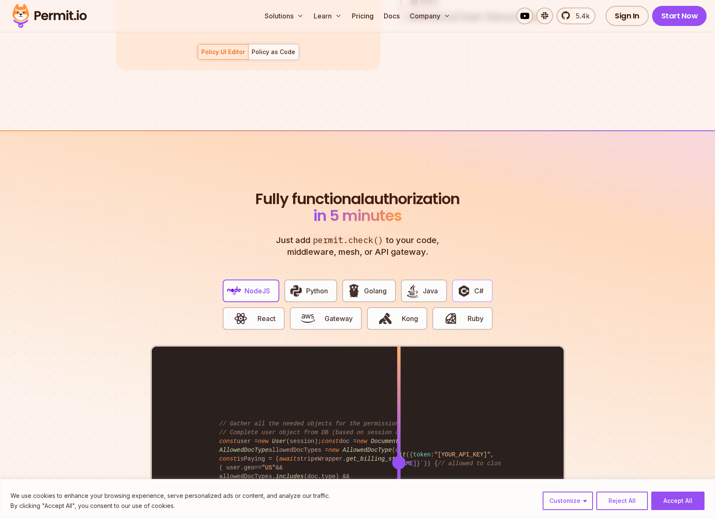
click at [478, 286] on span "C#" at bounding box center [478, 291] width 9 height 10
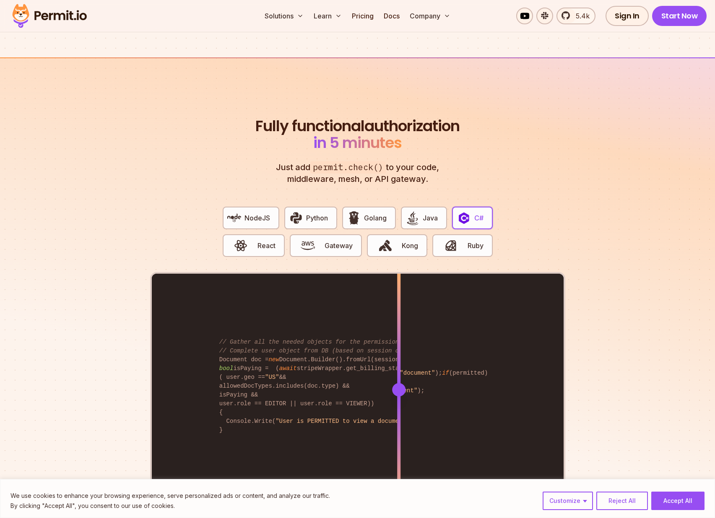
scroll to position [1502, 0]
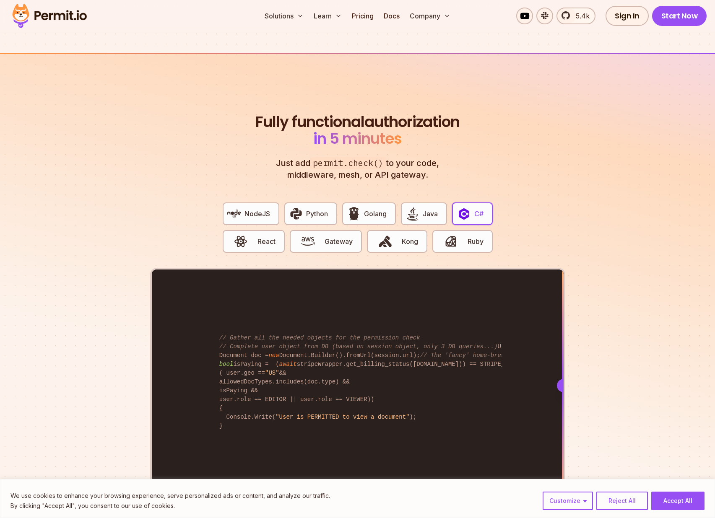
drag, startPoint x: 398, startPoint y: 375, endPoint x: 684, endPoint y: 347, distance: 286.7
click at [684, 347] on section "Fully functional authorization in 5 minutes Just add permit.check() to your cod…" at bounding box center [357, 314] width 715 height 523
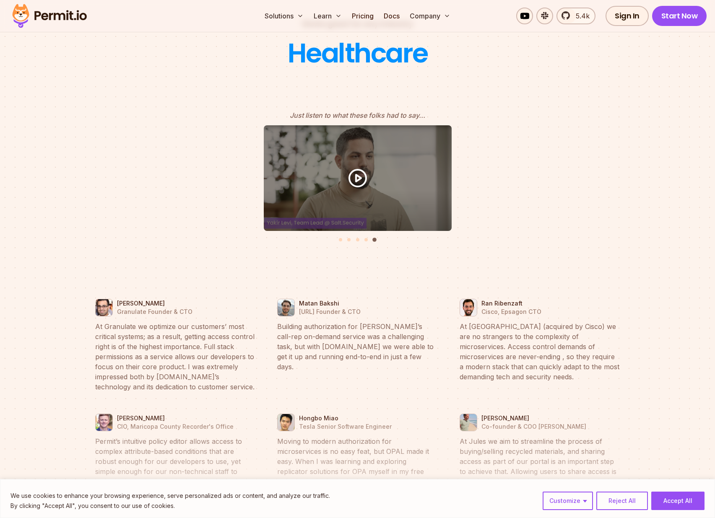
scroll to position [3681, 0]
